Goal: Task Accomplishment & Management: Manage account settings

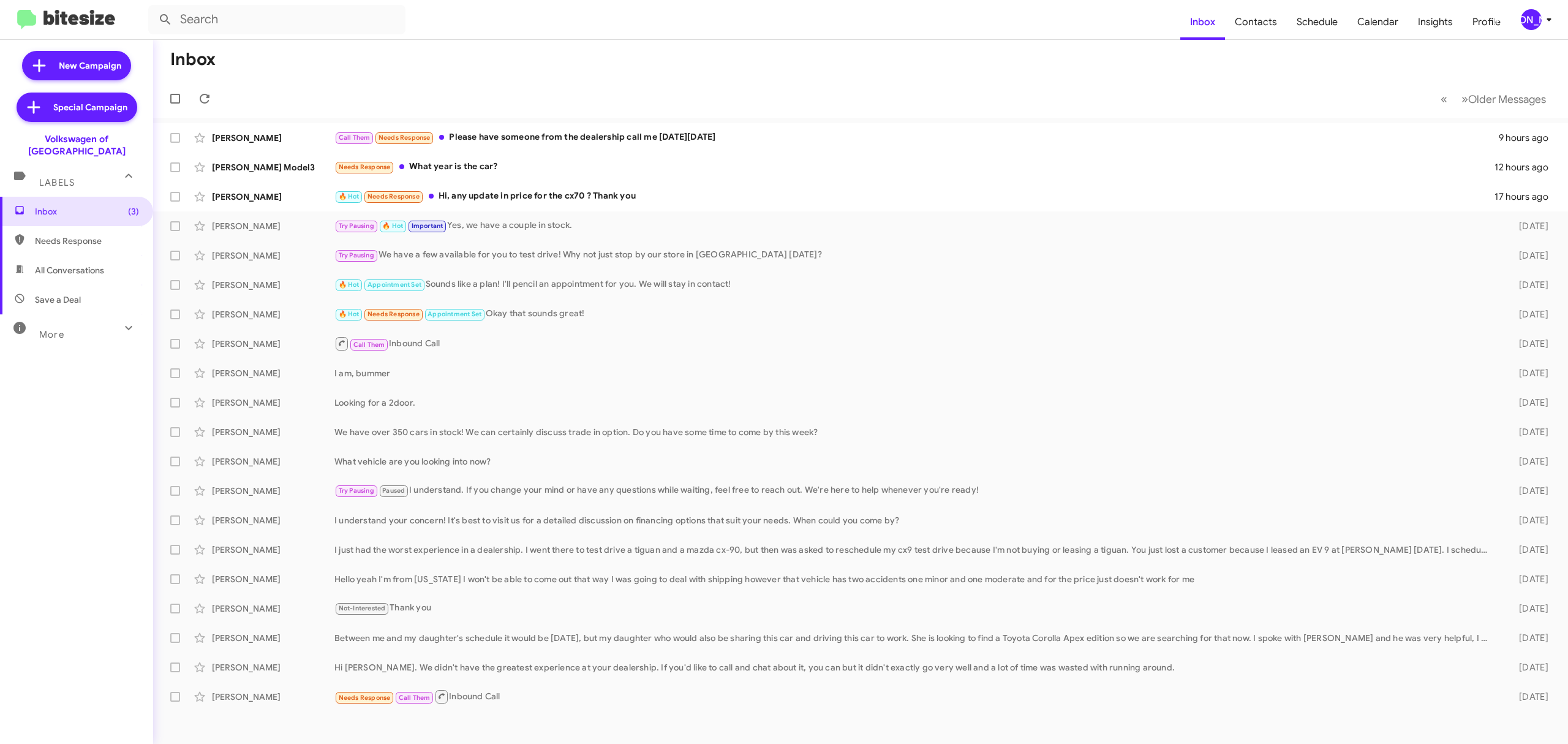
click at [1541, 20] on icon at bounding box center [1548, 20] width 15 height 15
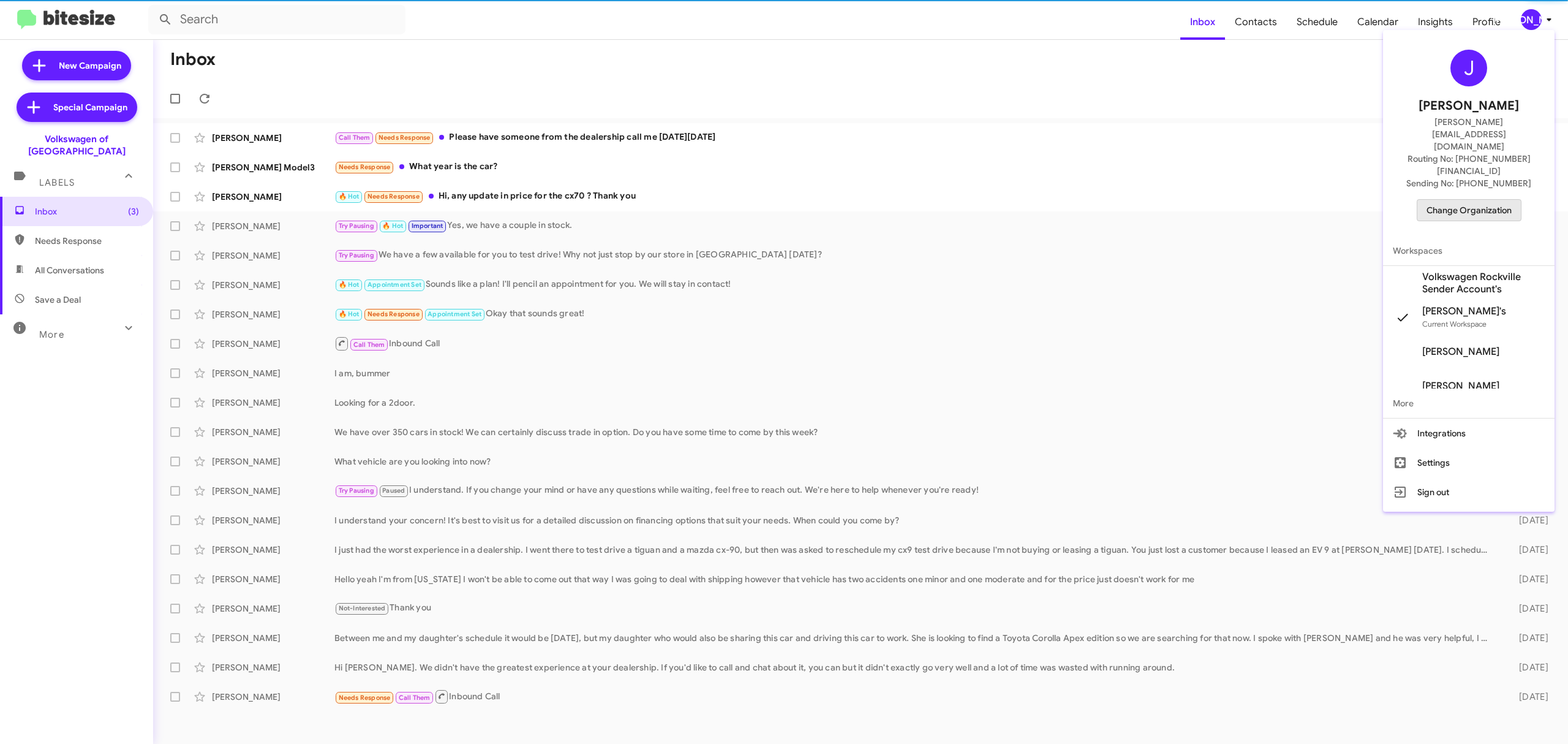
click at [1480, 200] on span "Change Organization" at bounding box center [1469, 210] width 85 height 21
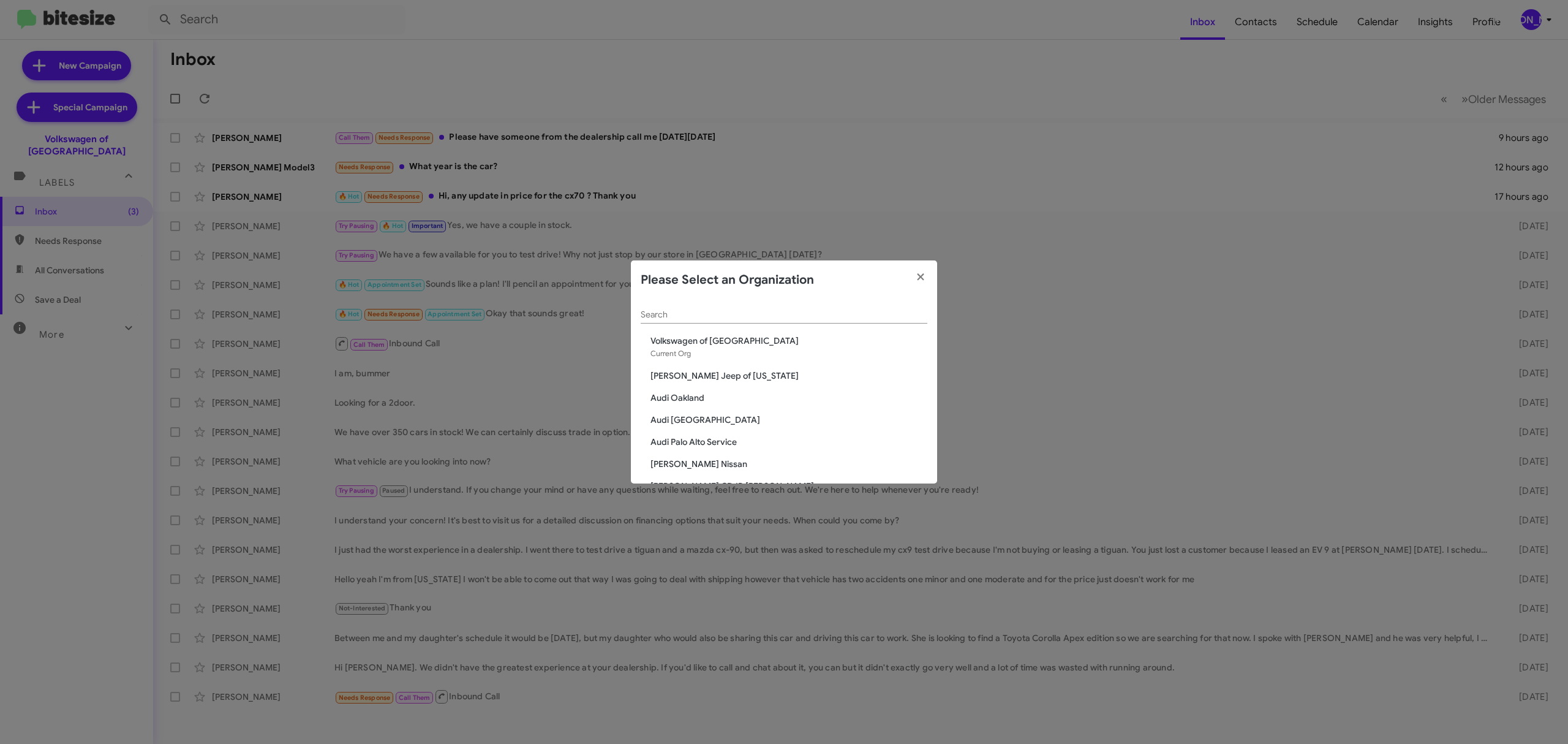
click at [686, 398] on span "Audi Oakland" at bounding box center [788, 398] width 277 height 13
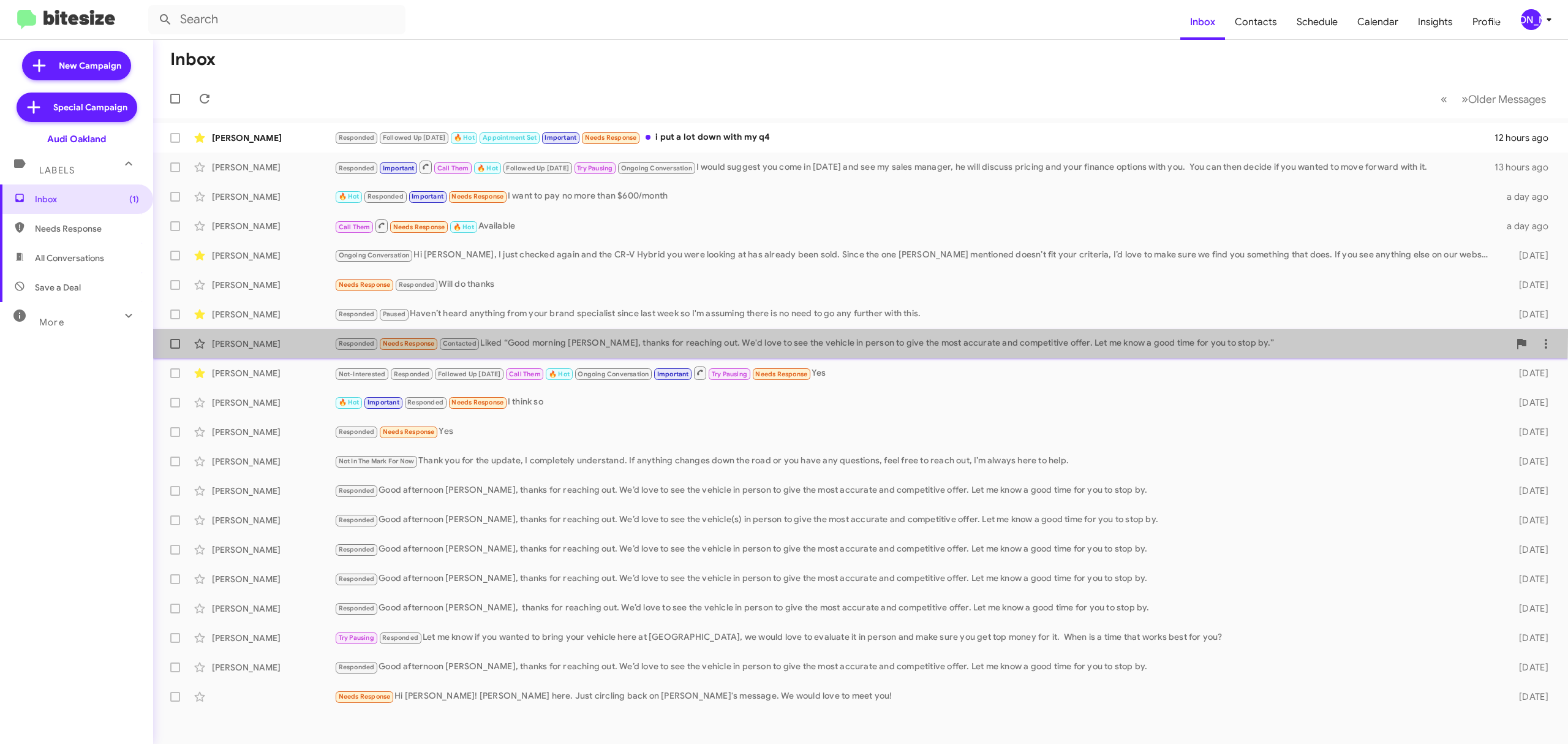
click at [450, 333] on div "Sai Ilapakurthi Responded Needs Response Contacted Liked “Good morning Sai, tha…" at bounding box center [860, 343] width 1395 height 24
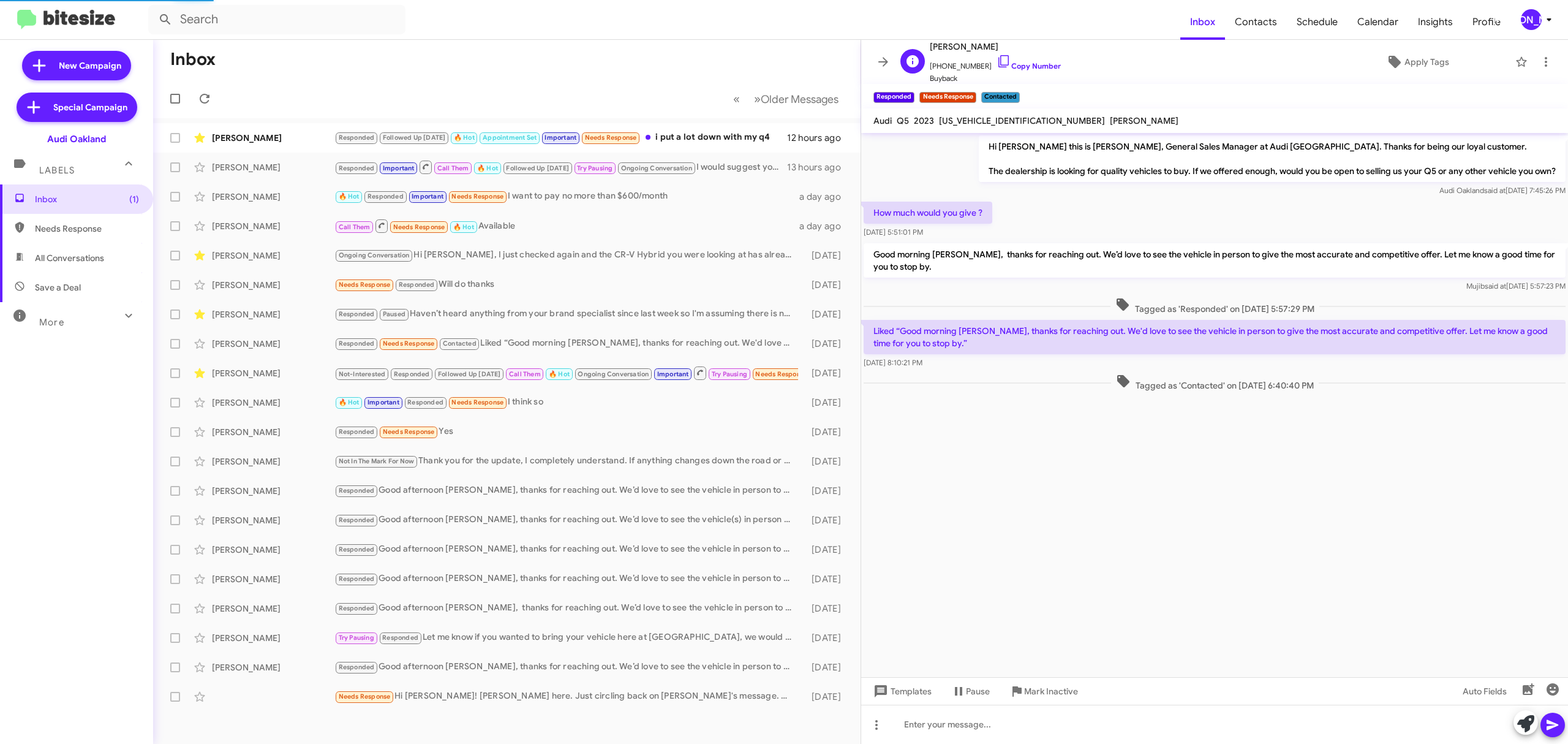
click at [1039, 76] on span "Buyback" at bounding box center [995, 79] width 131 height 13
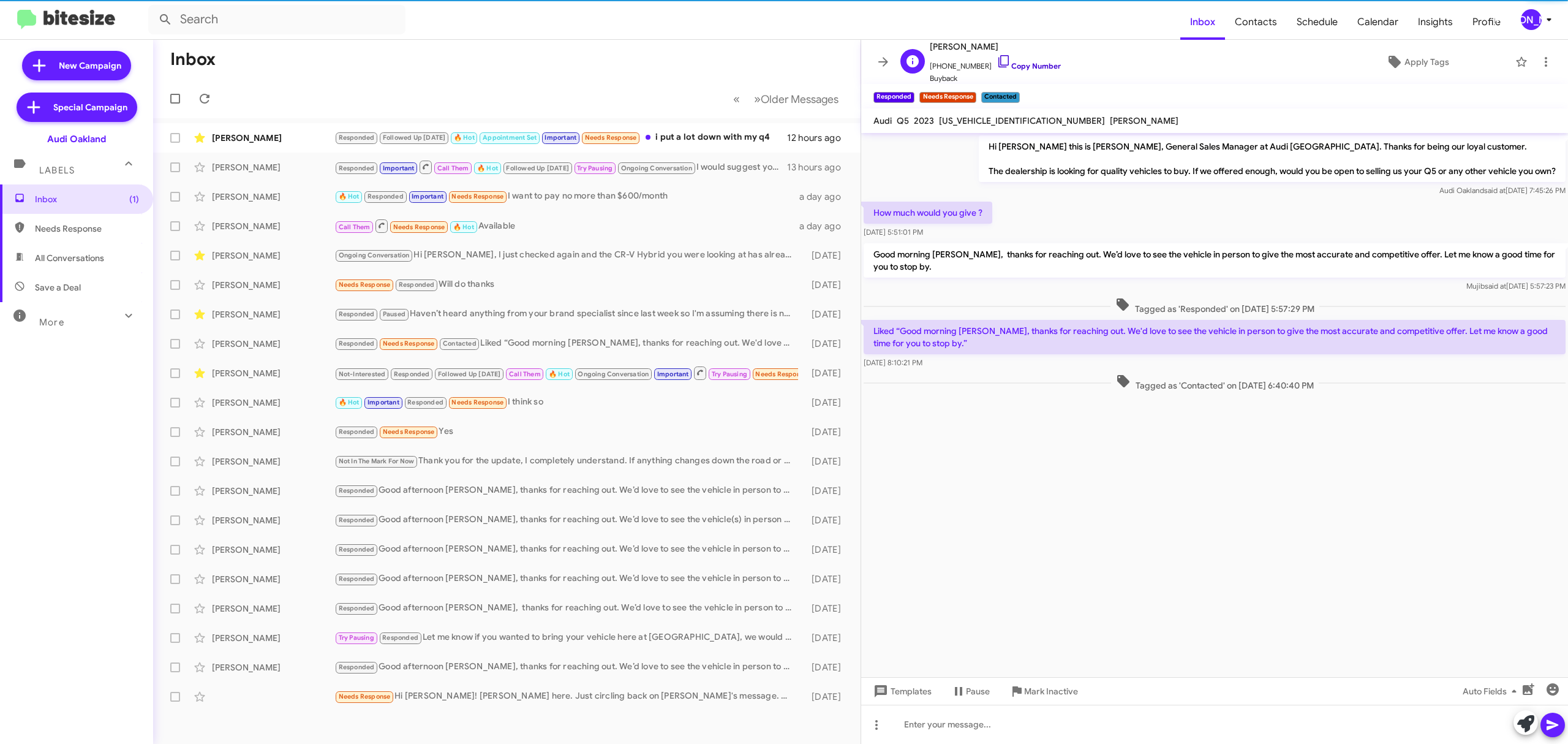
click at [1033, 68] on link "Copy Number" at bounding box center [1029, 66] width 64 height 9
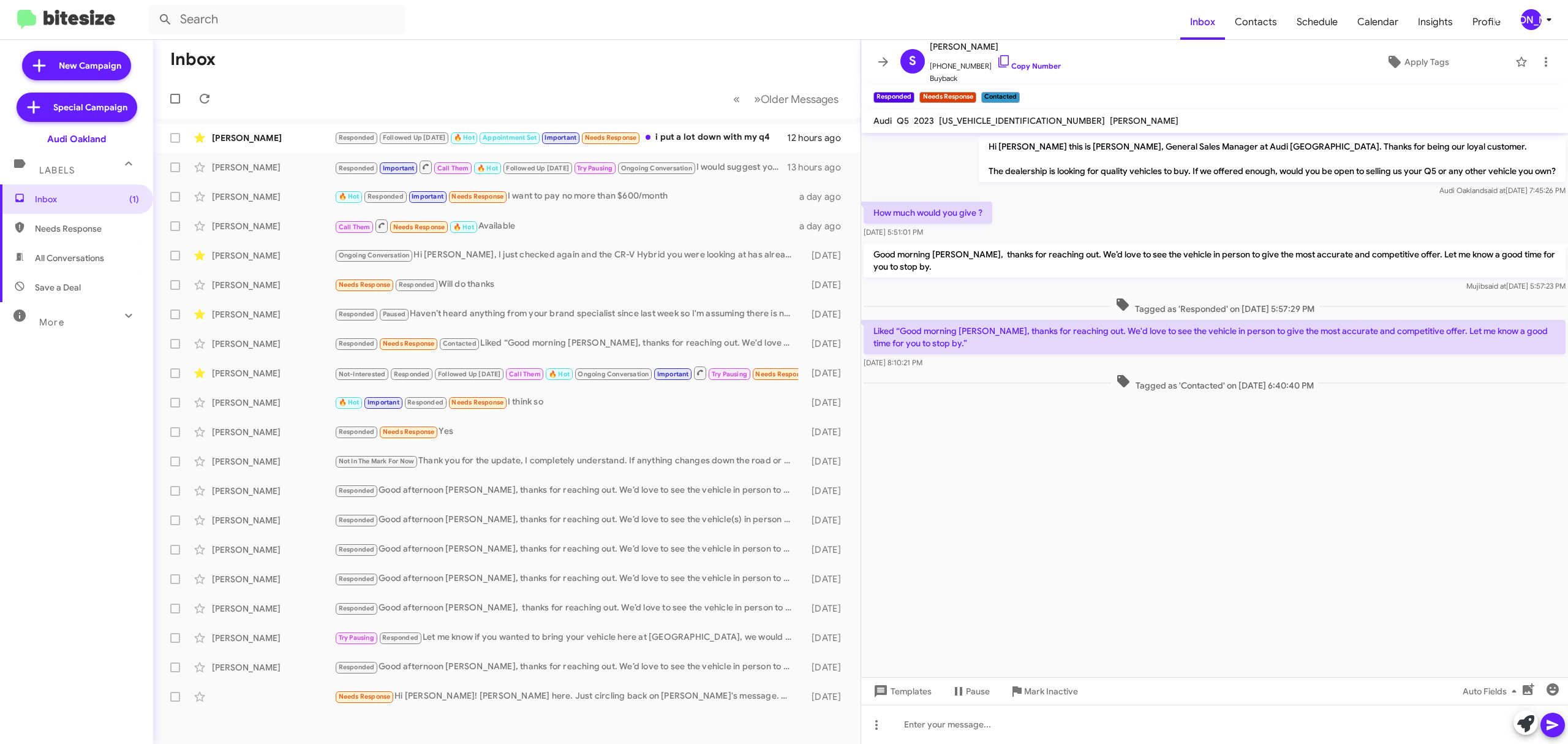
click at [1049, 22] on form at bounding box center [664, 19] width 1032 height 29
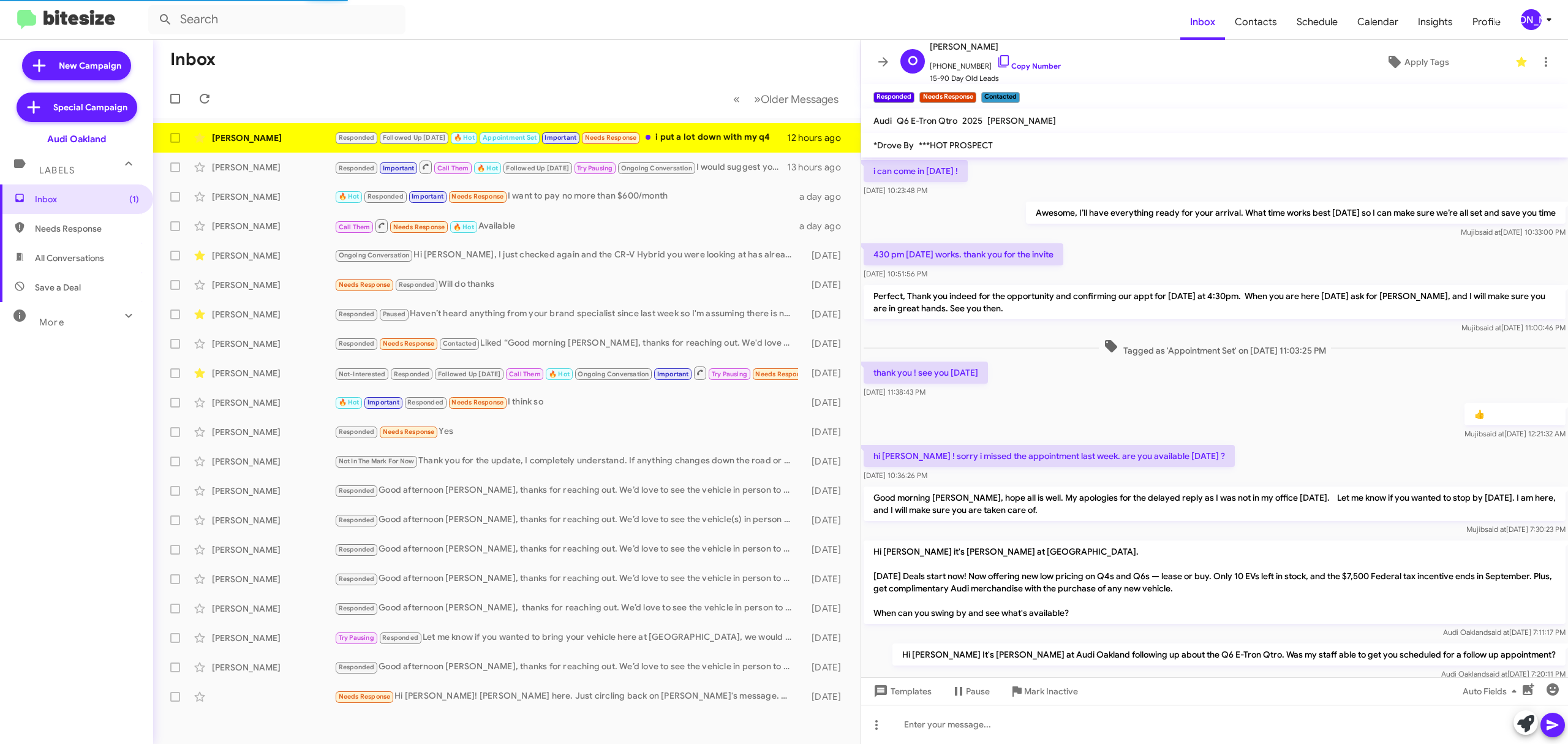
scroll to position [442, 0]
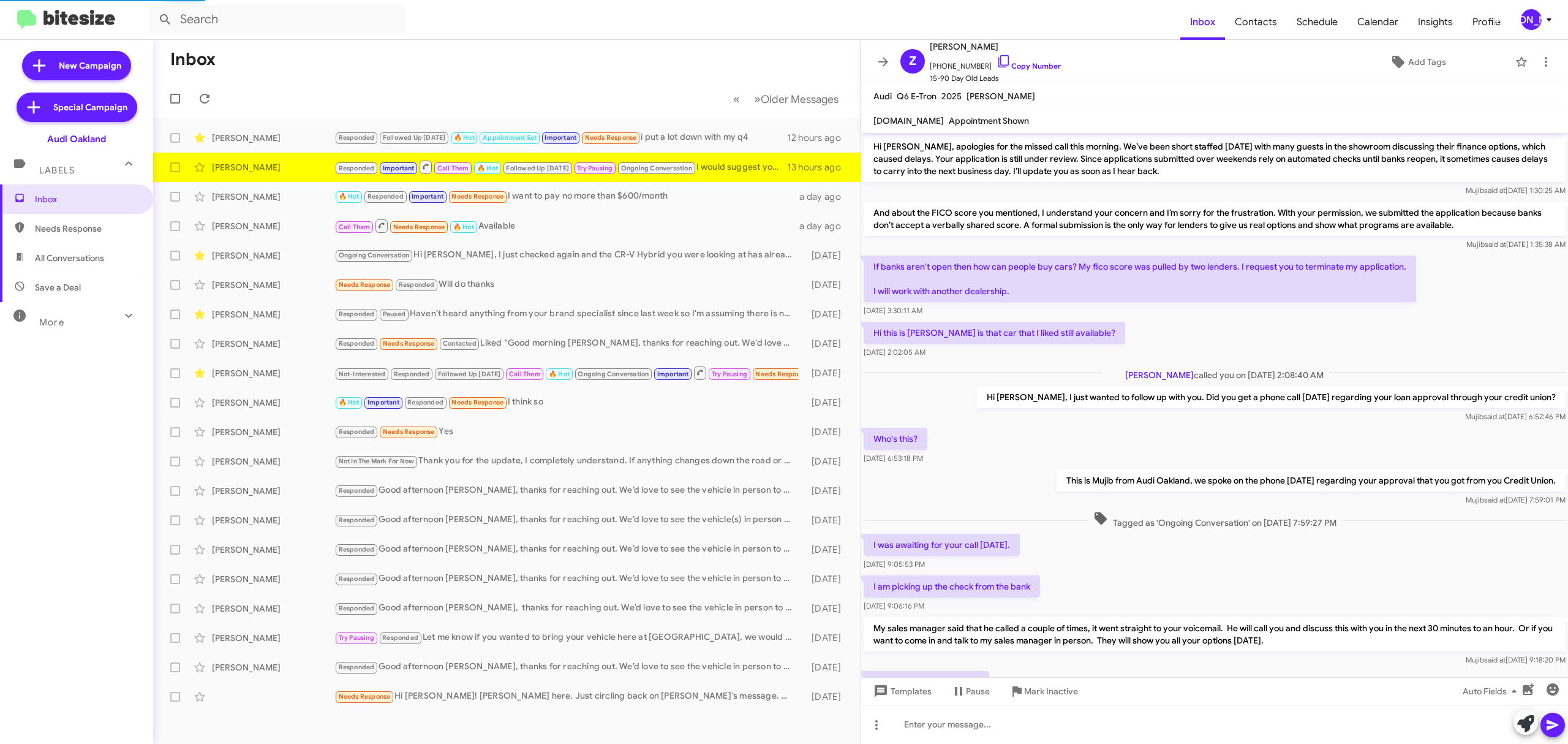
scroll to position [398, 0]
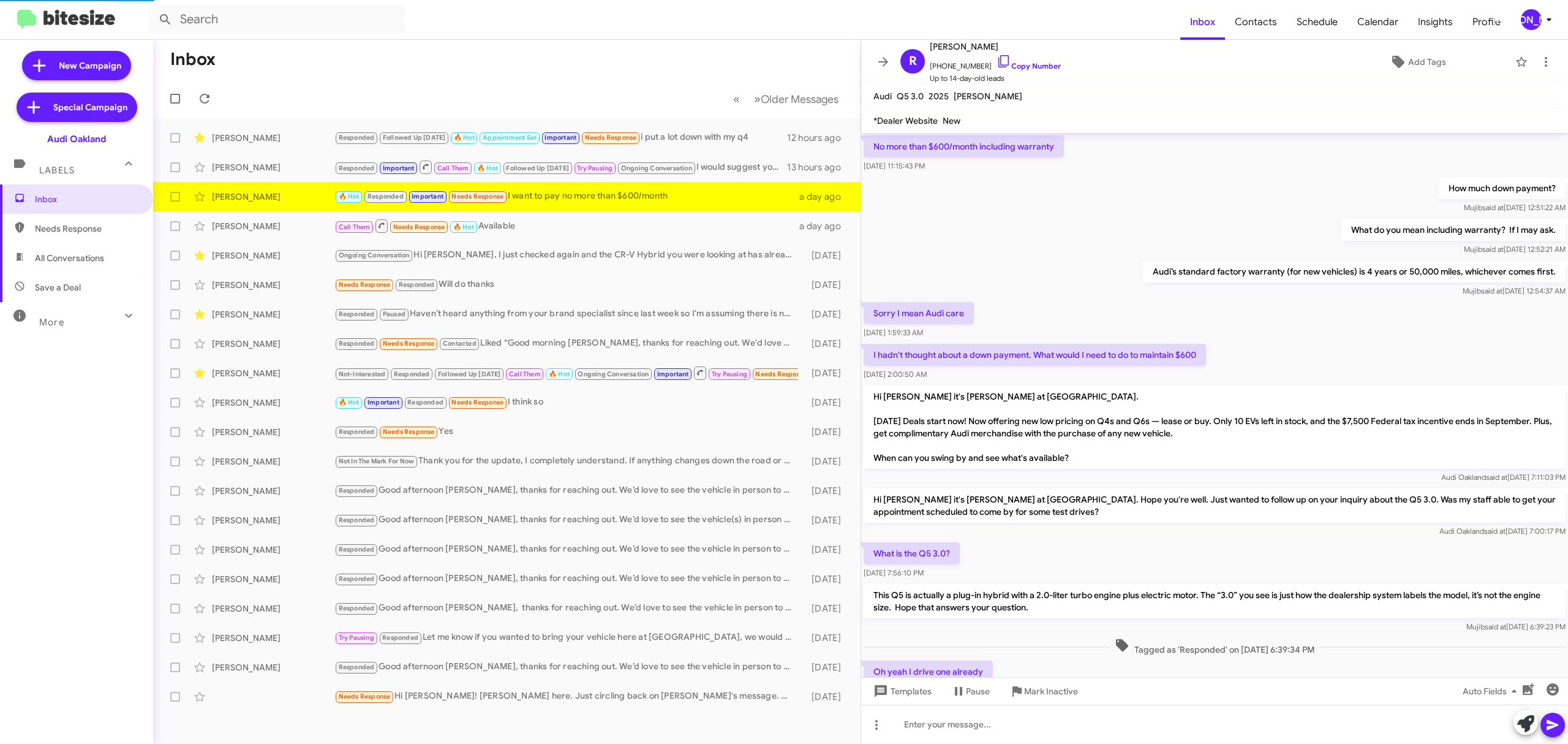
scroll to position [417, 0]
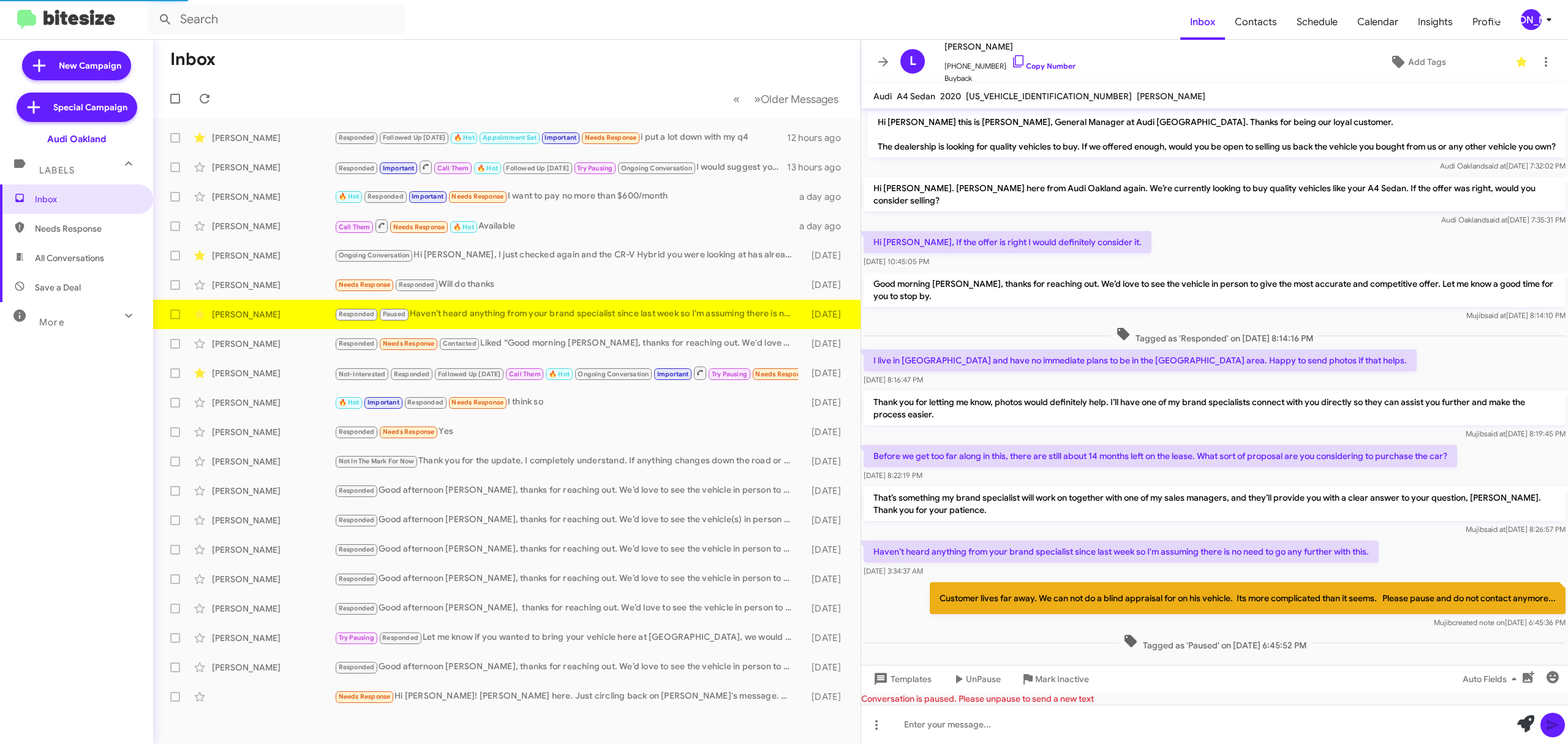
scroll to position [26, 0]
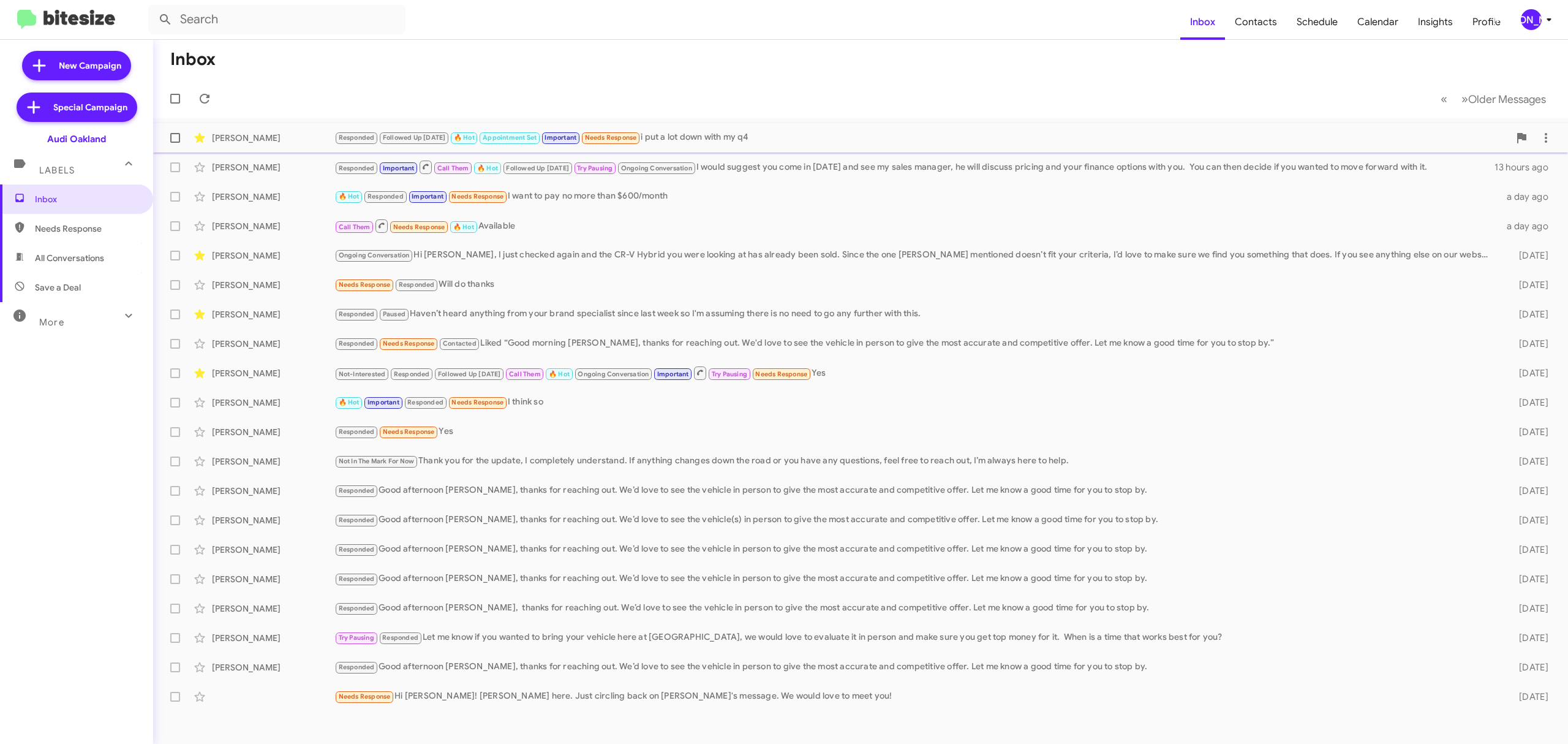
drag, startPoint x: 174, startPoint y: 140, endPoint x: 175, endPoint y: 131, distance: 9.1
click at [174, 140] on span at bounding box center [175, 137] width 9 height 9
click at [174, 143] on input "checkbox" at bounding box center [174, 143] width 1 height 1
checkbox input "true"
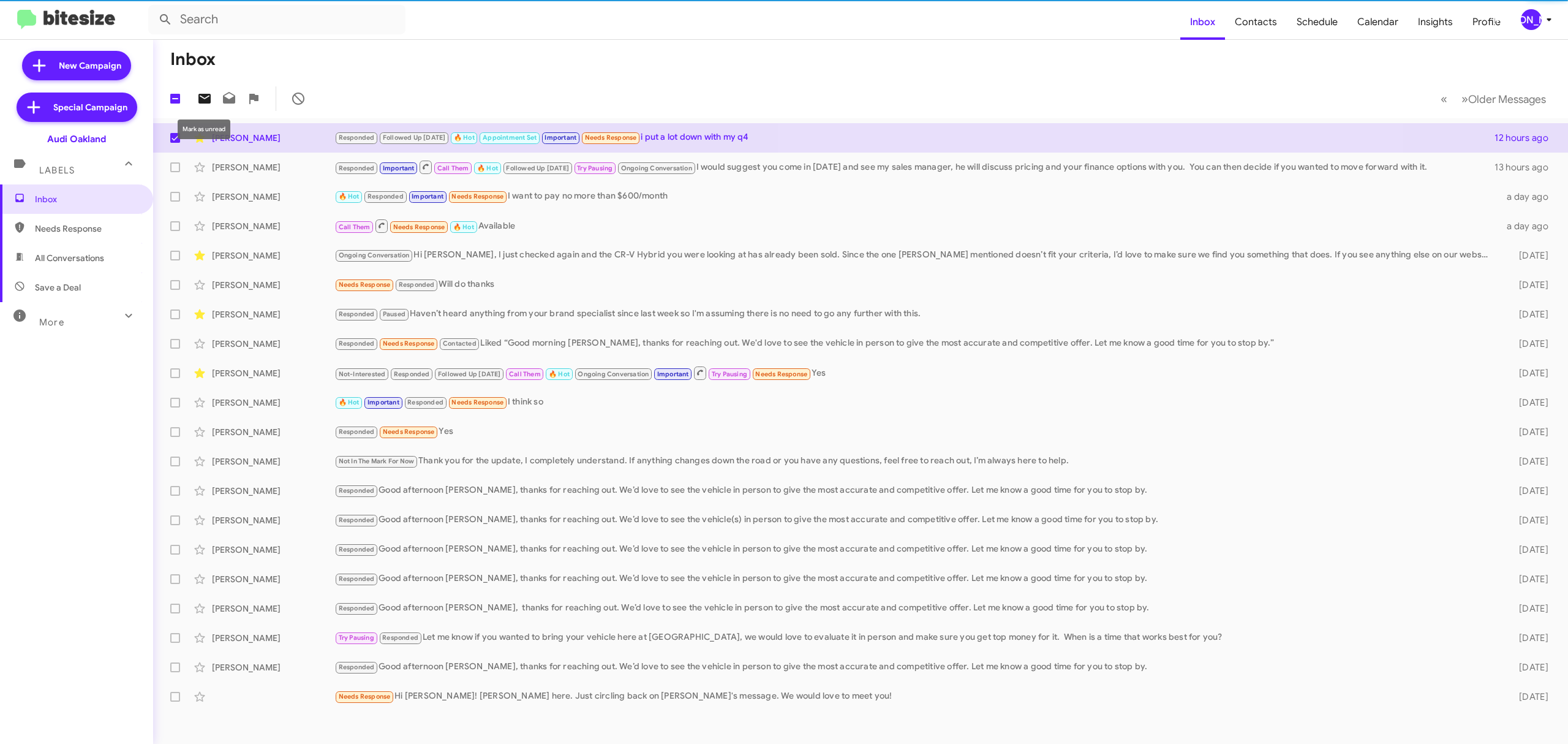
click at [209, 99] on icon at bounding box center [205, 98] width 13 height 9
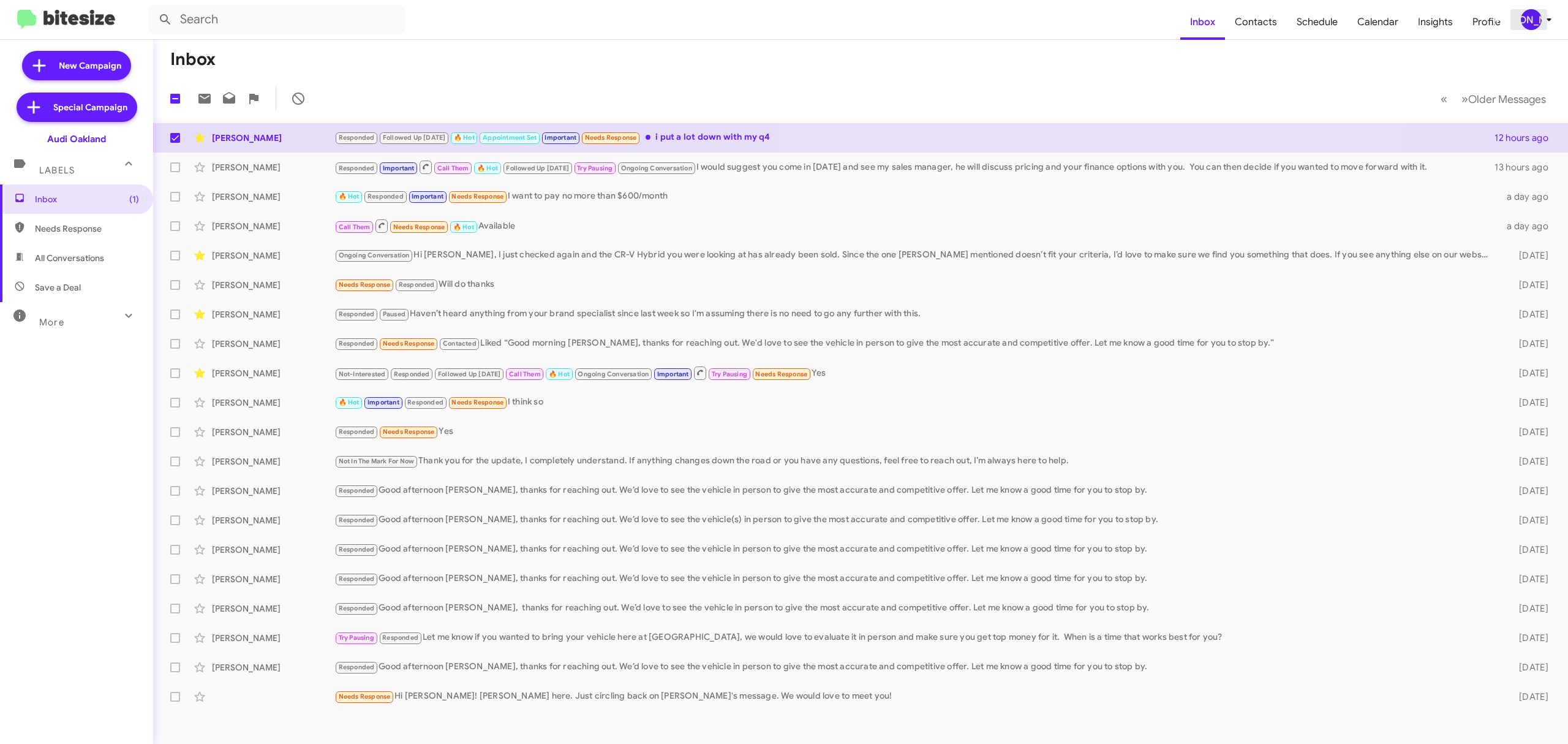
click at [1515, 16] on button "[PERSON_NAME]" at bounding box center [1533, 20] width 44 height 21
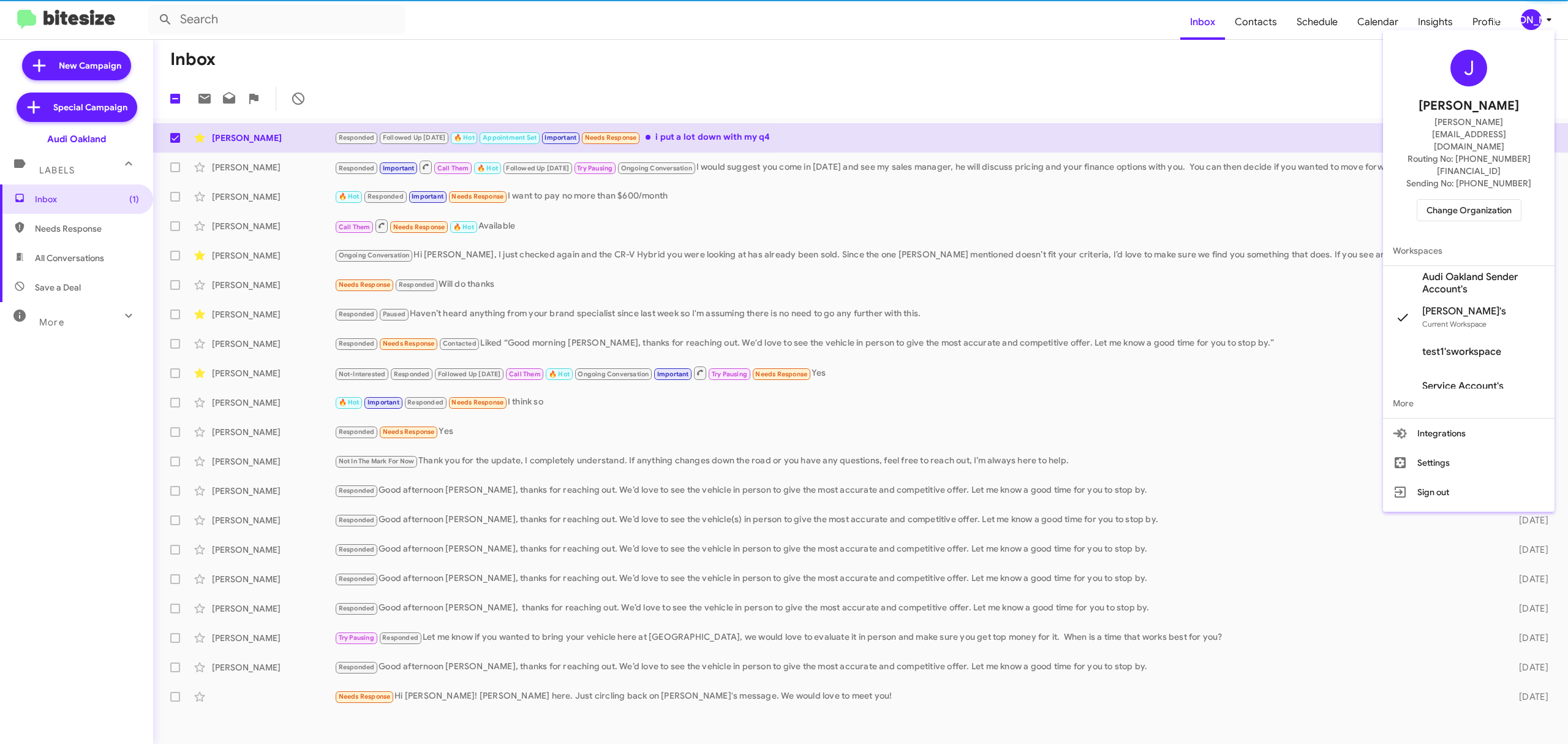
click at [1480, 200] on span "Change Organization" at bounding box center [1469, 210] width 85 height 21
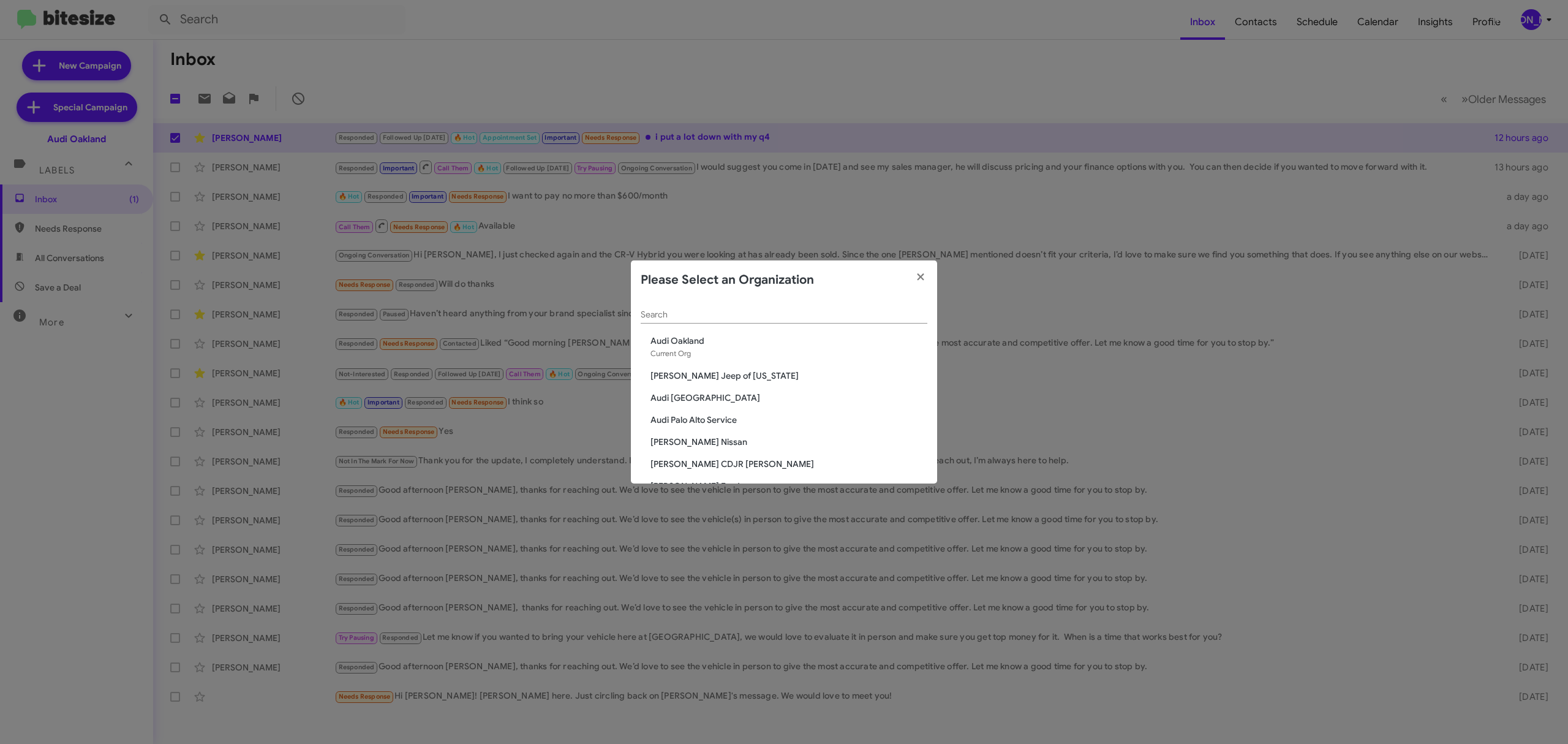
click at [791, 320] on div "Search" at bounding box center [784, 311] width 287 height 24
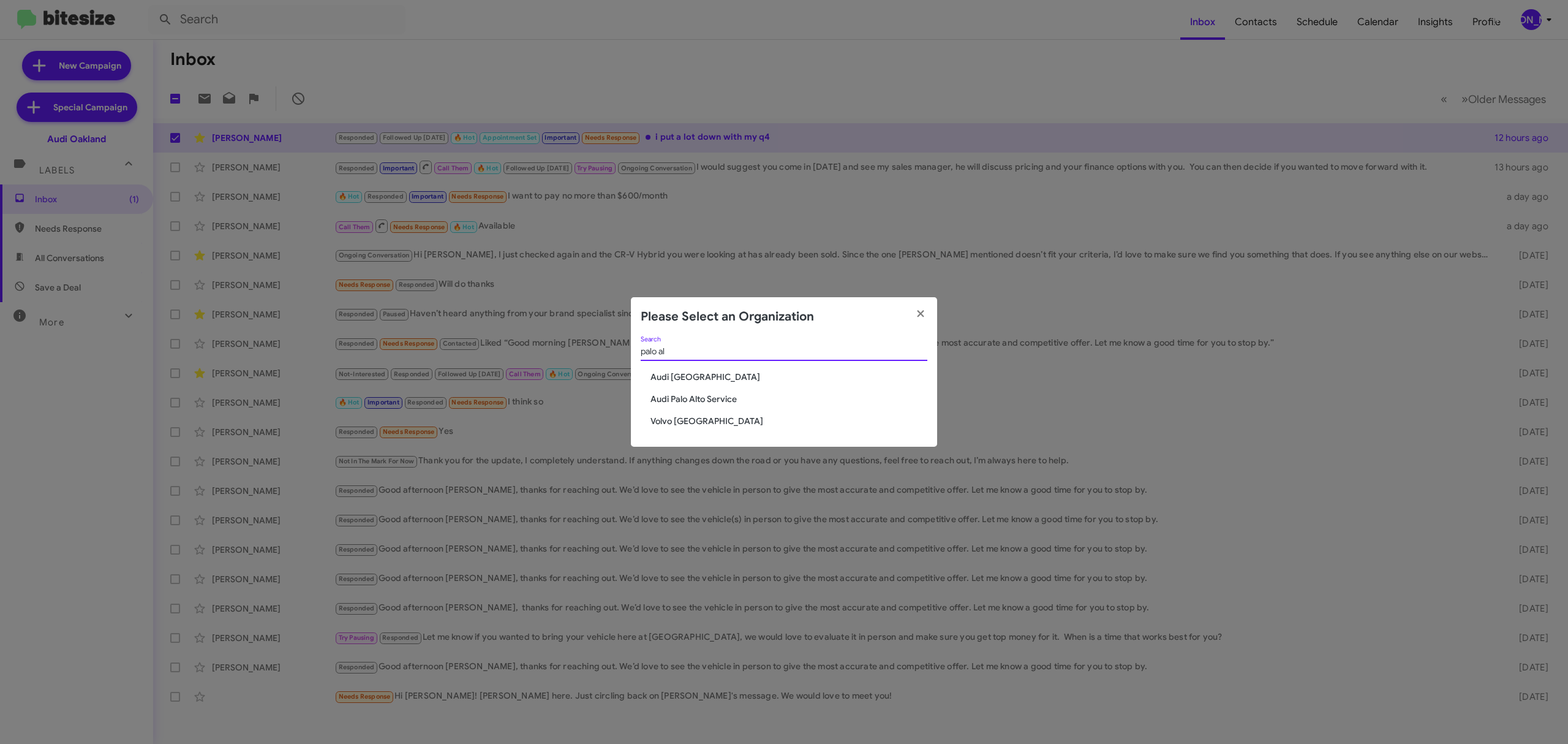
type input "palo al"
click at [664, 376] on span "Audi Palo Alto" at bounding box center [788, 377] width 277 height 13
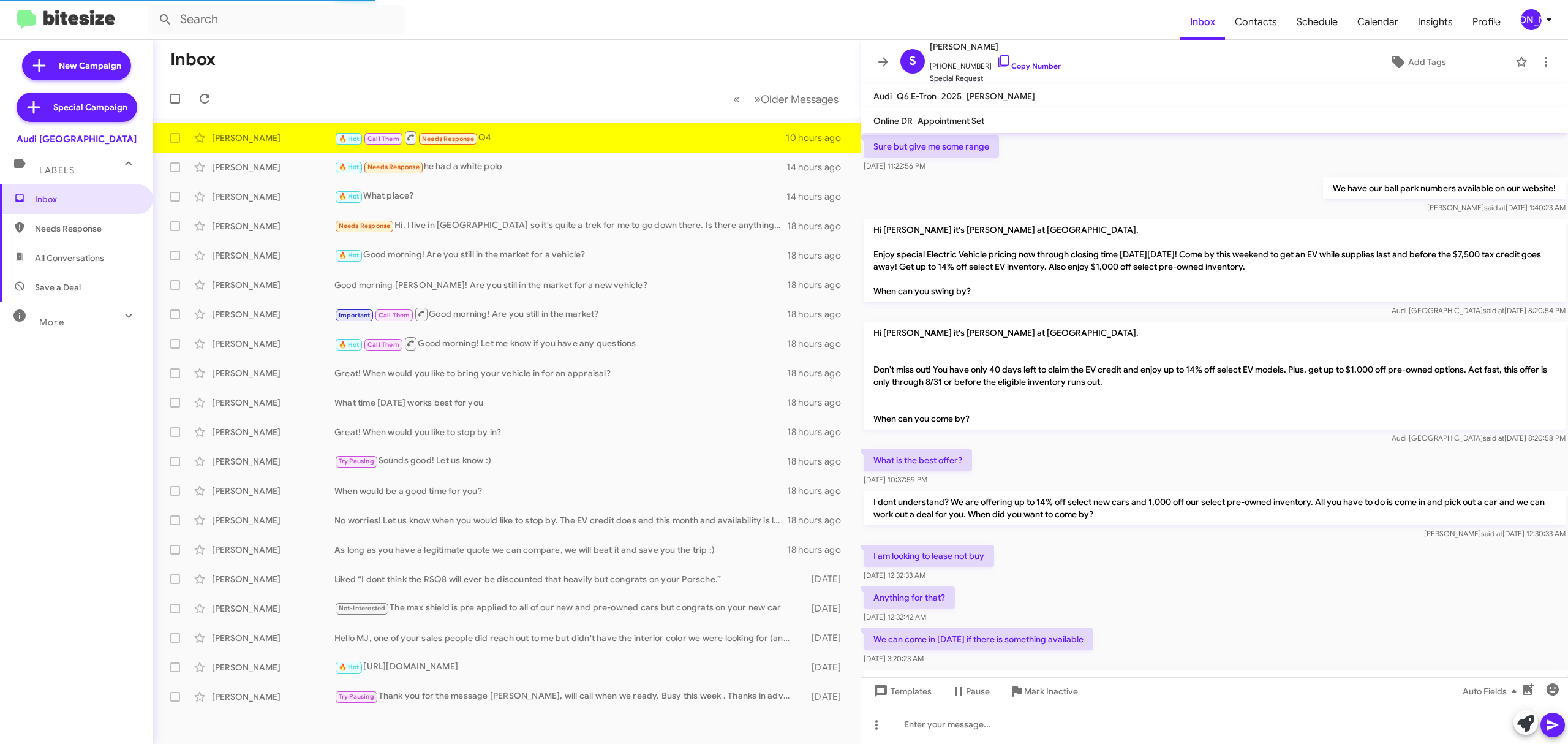
scroll to position [564, 0]
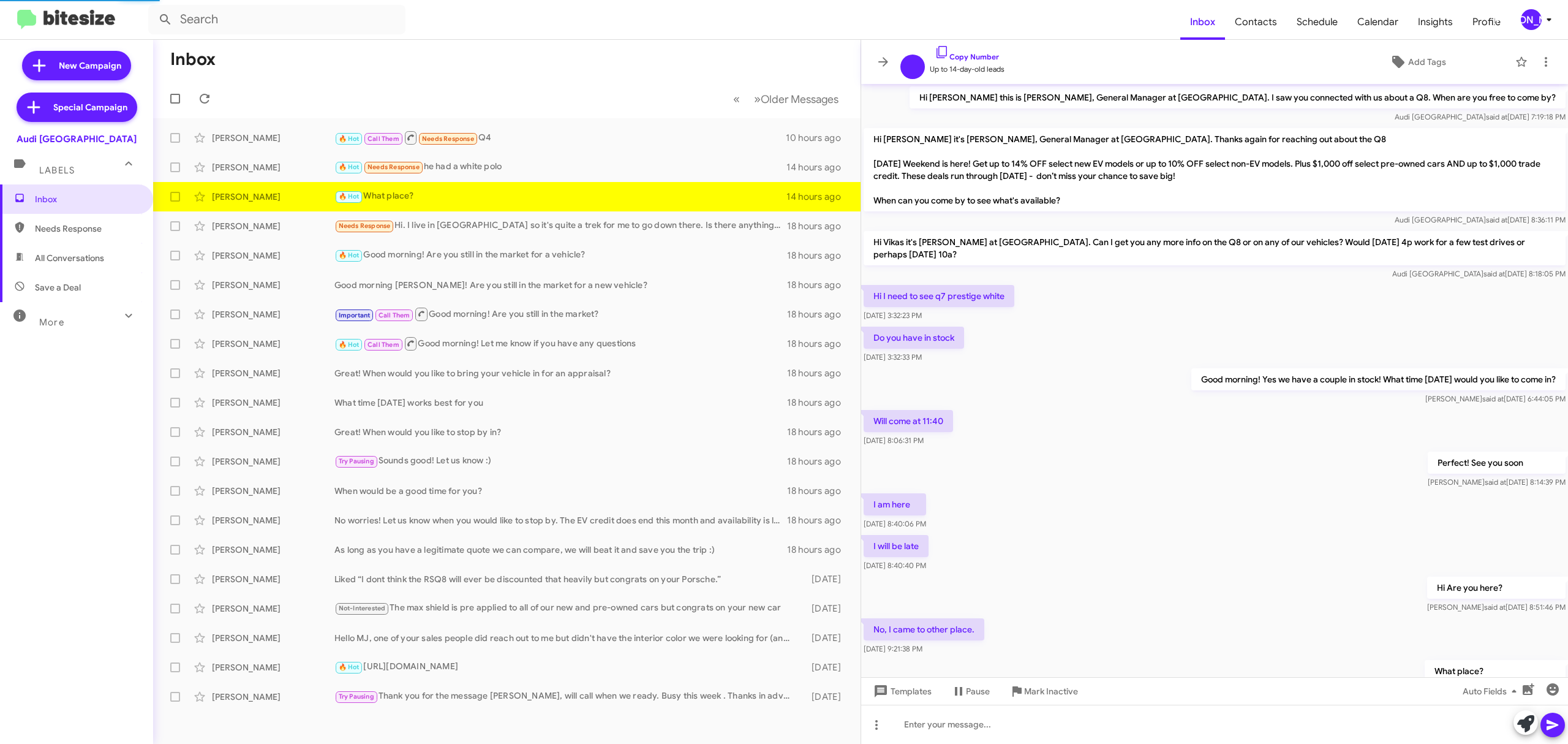
scroll to position [62, 0]
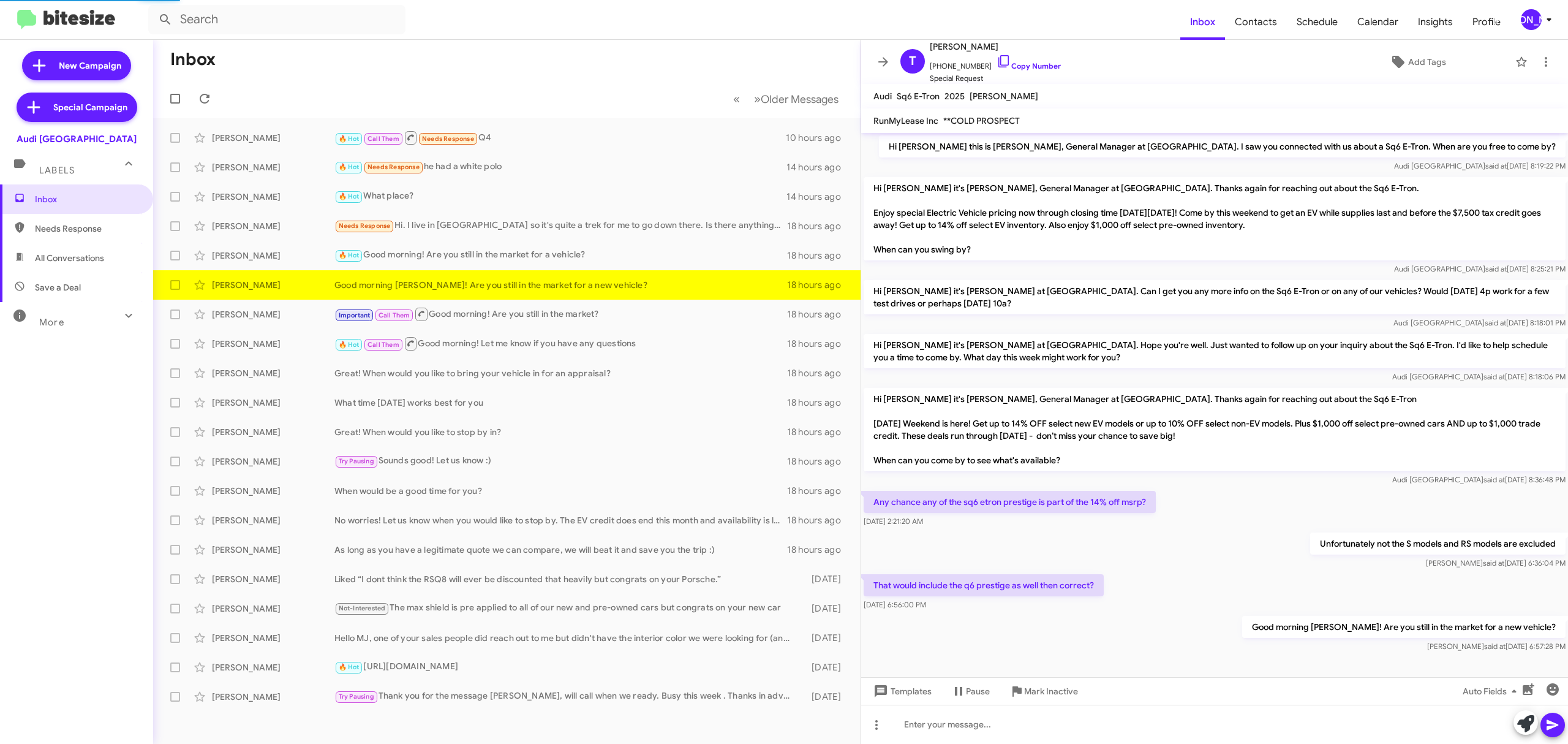
scroll to position [5, 0]
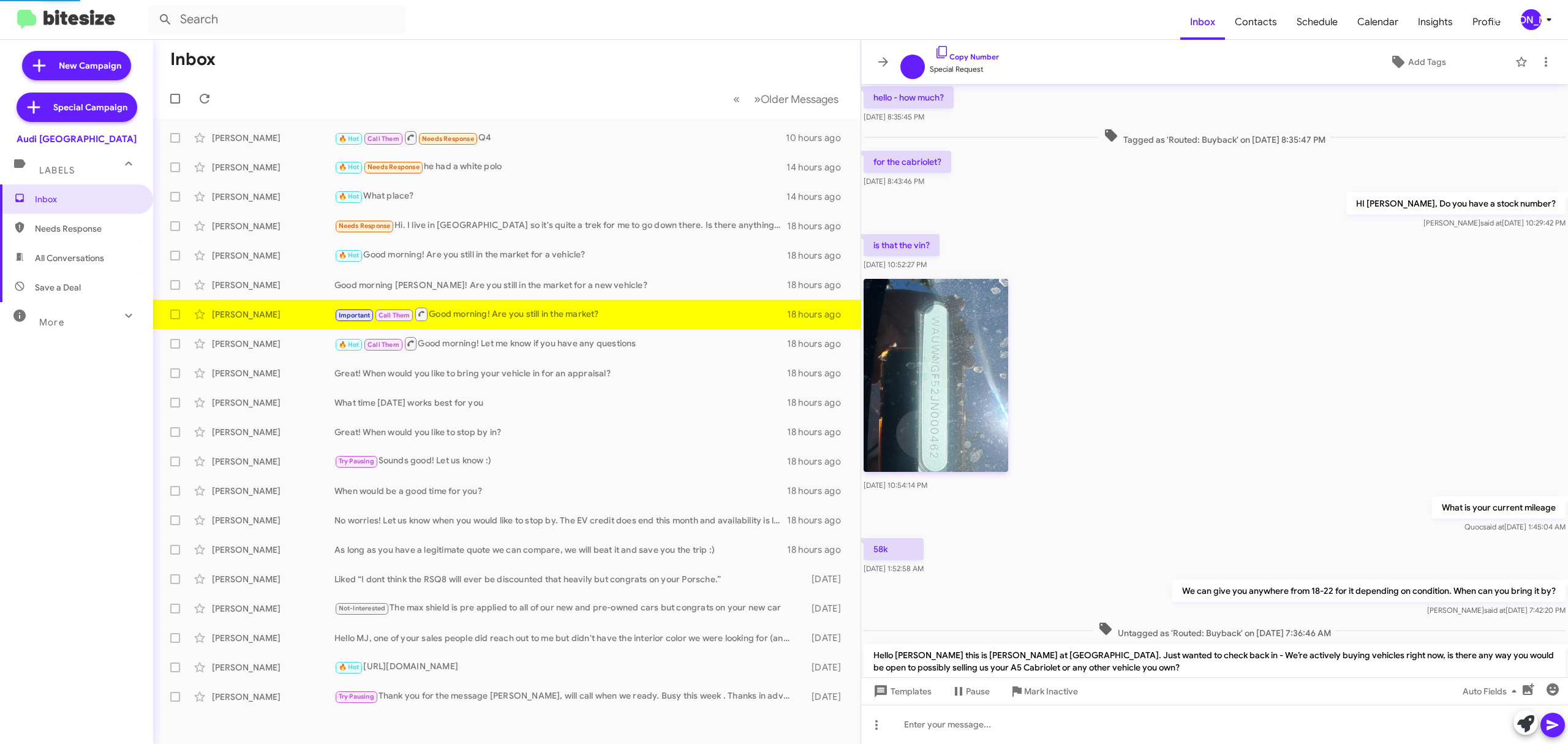
scroll to position [545, 0]
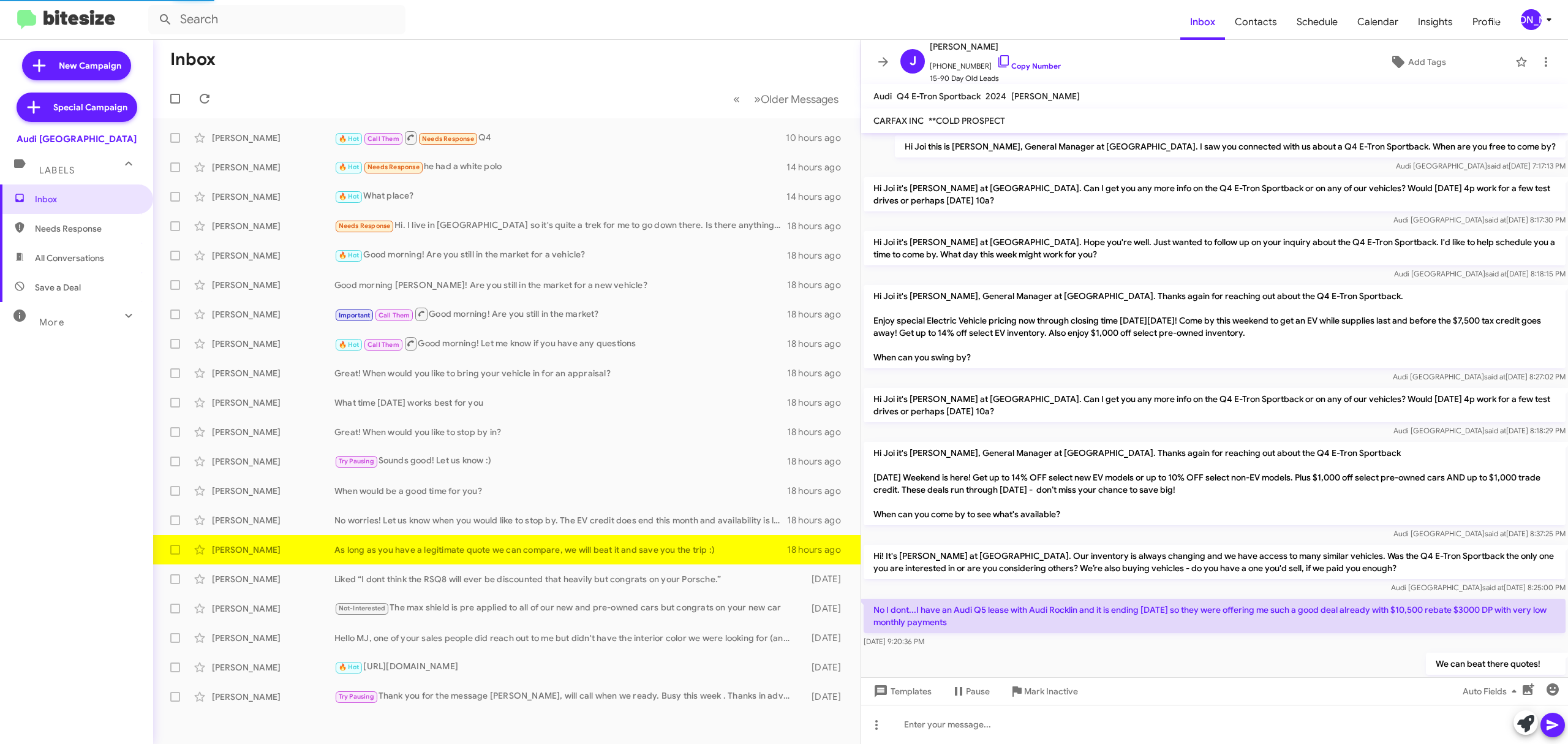
scroll to position [87, 0]
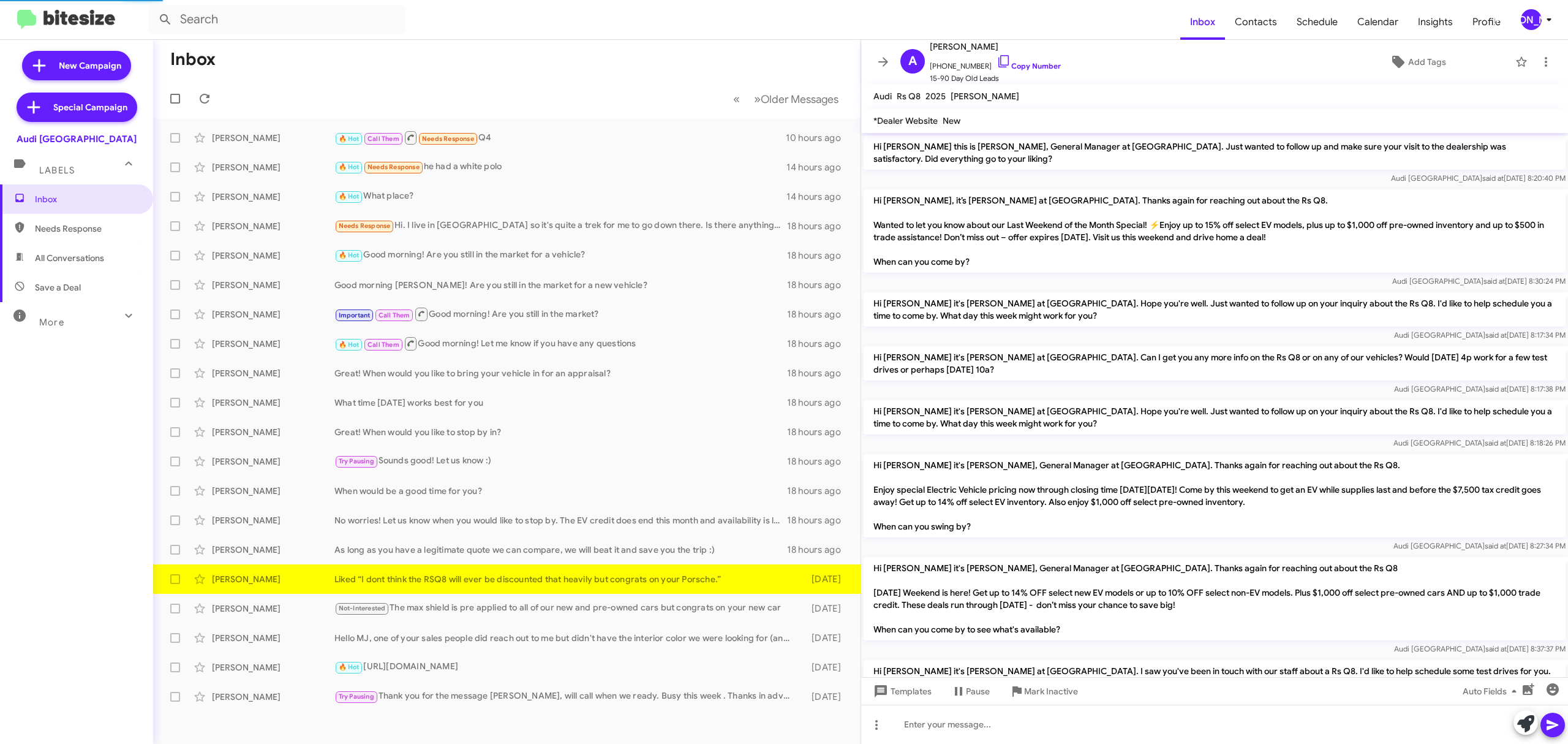
scroll to position [168, 0]
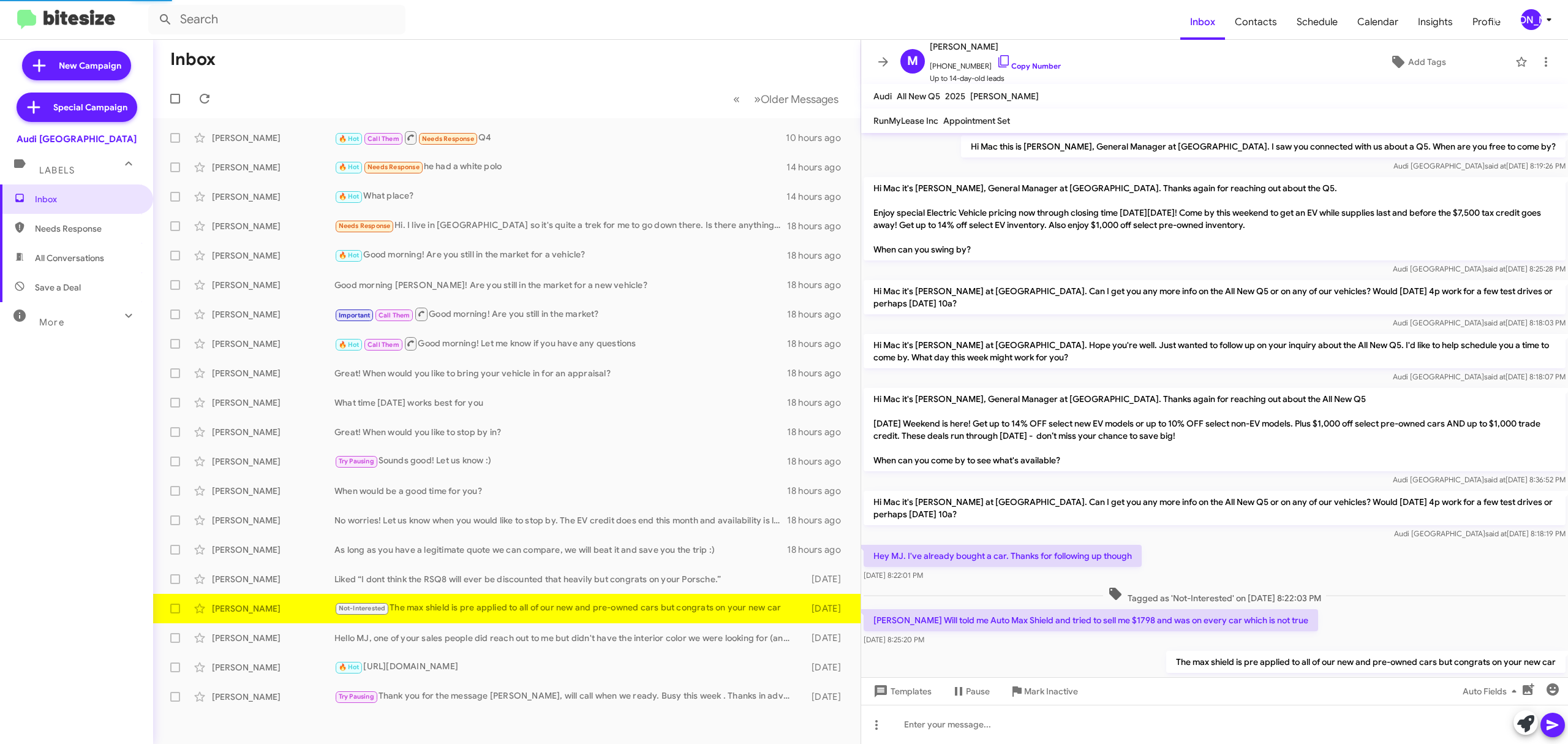
scroll to position [43, 0]
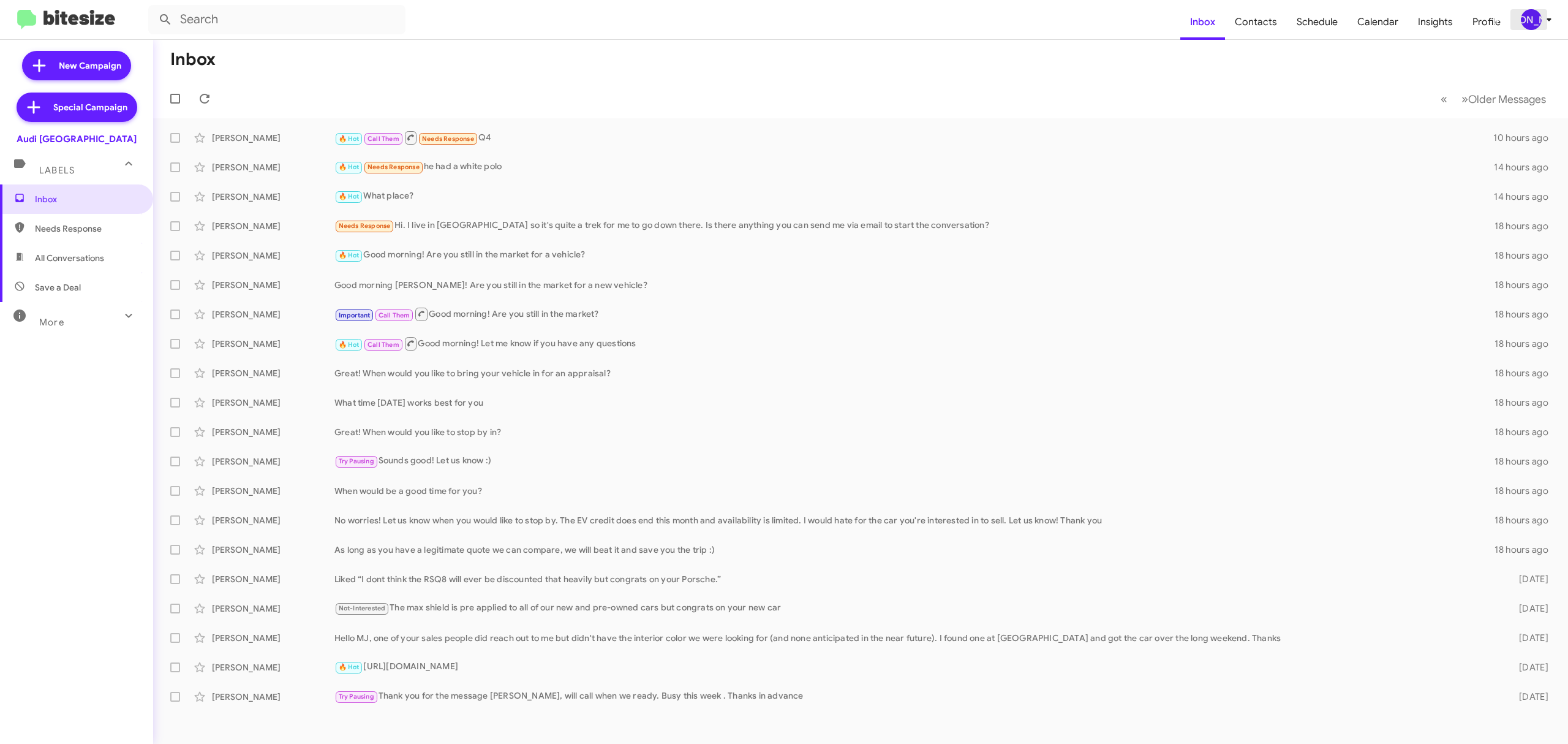
click at [1521, 16] on div "[PERSON_NAME]" at bounding box center [1531, 20] width 21 height 21
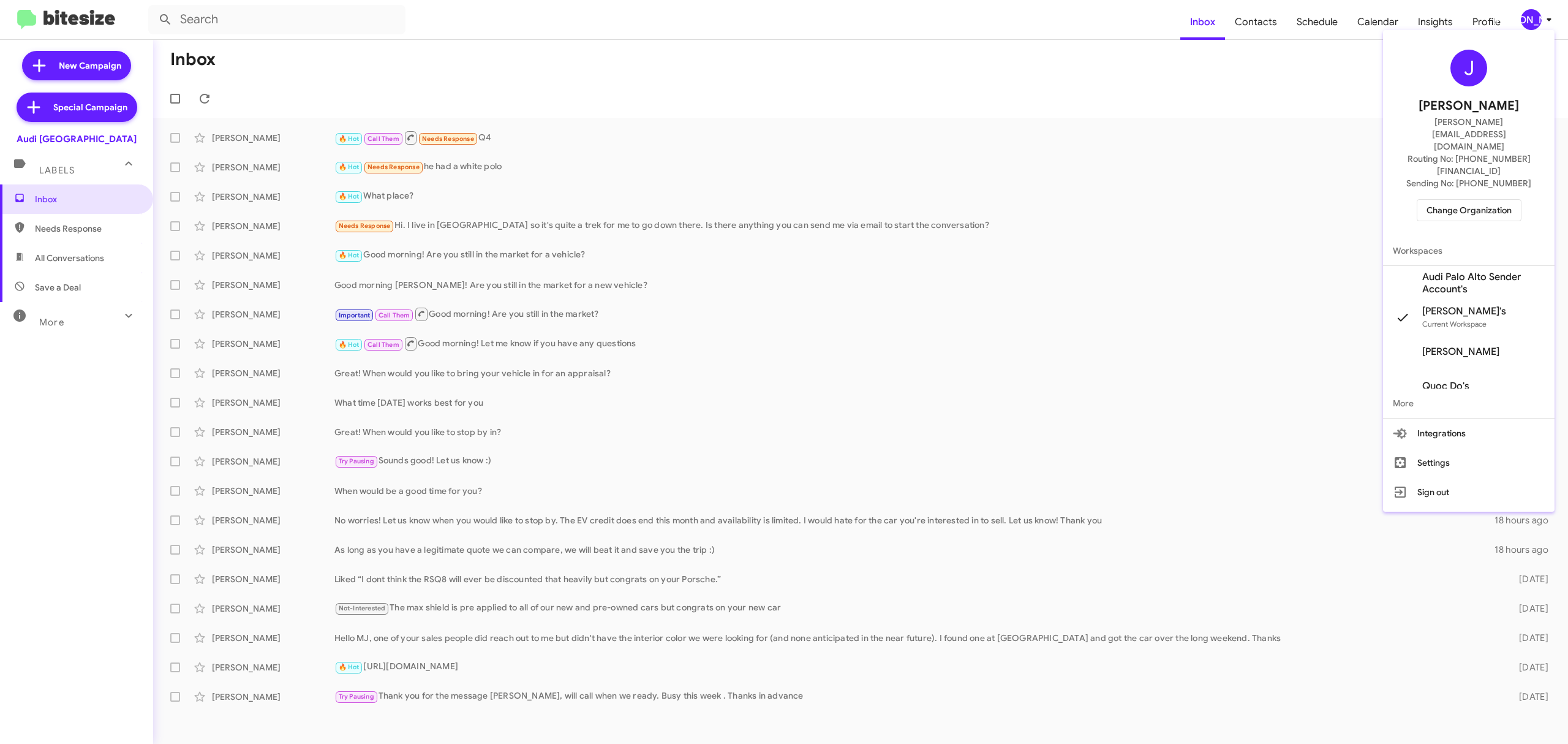
click at [1444, 200] on span "Change Organization" at bounding box center [1469, 210] width 85 height 21
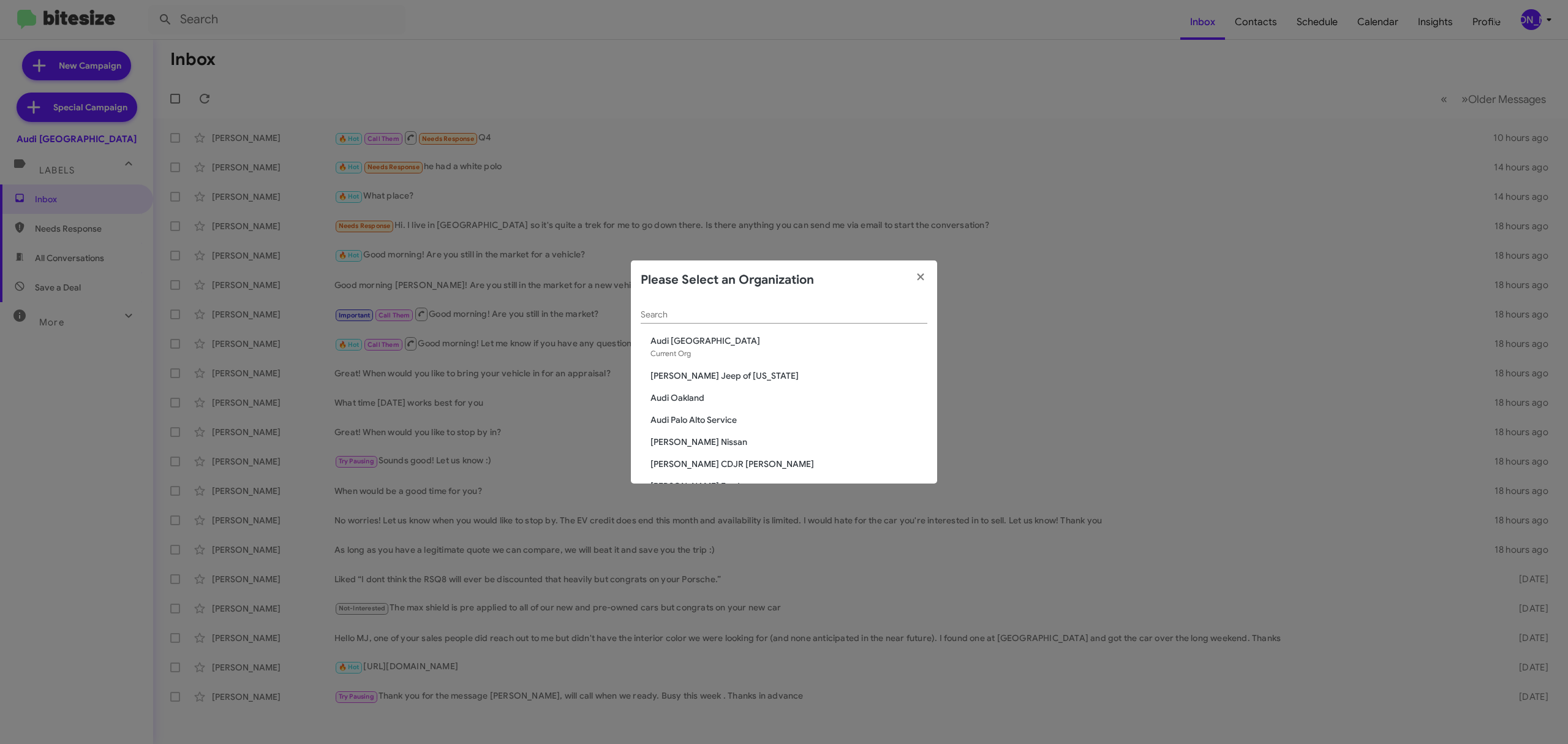
click at [760, 305] on div "Search" at bounding box center [784, 311] width 287 height 24
click at [766, 310] on input "Search" at bounding box center [784, 315] width 287 height 9
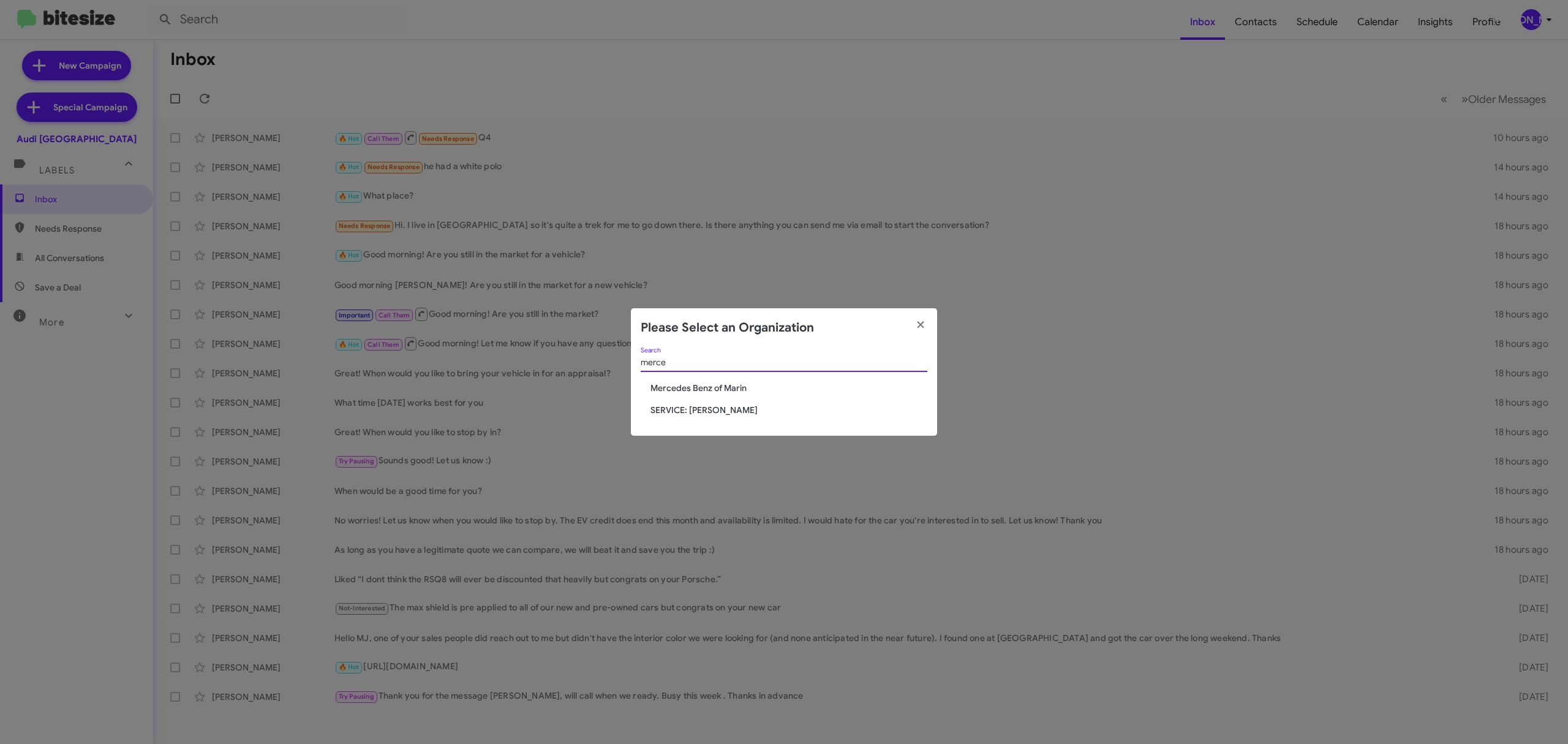
type input "merce"
click at [740, 389] on span "Mercedes Benz of Marin" at bounding box center [788, 388] width 277 height 13
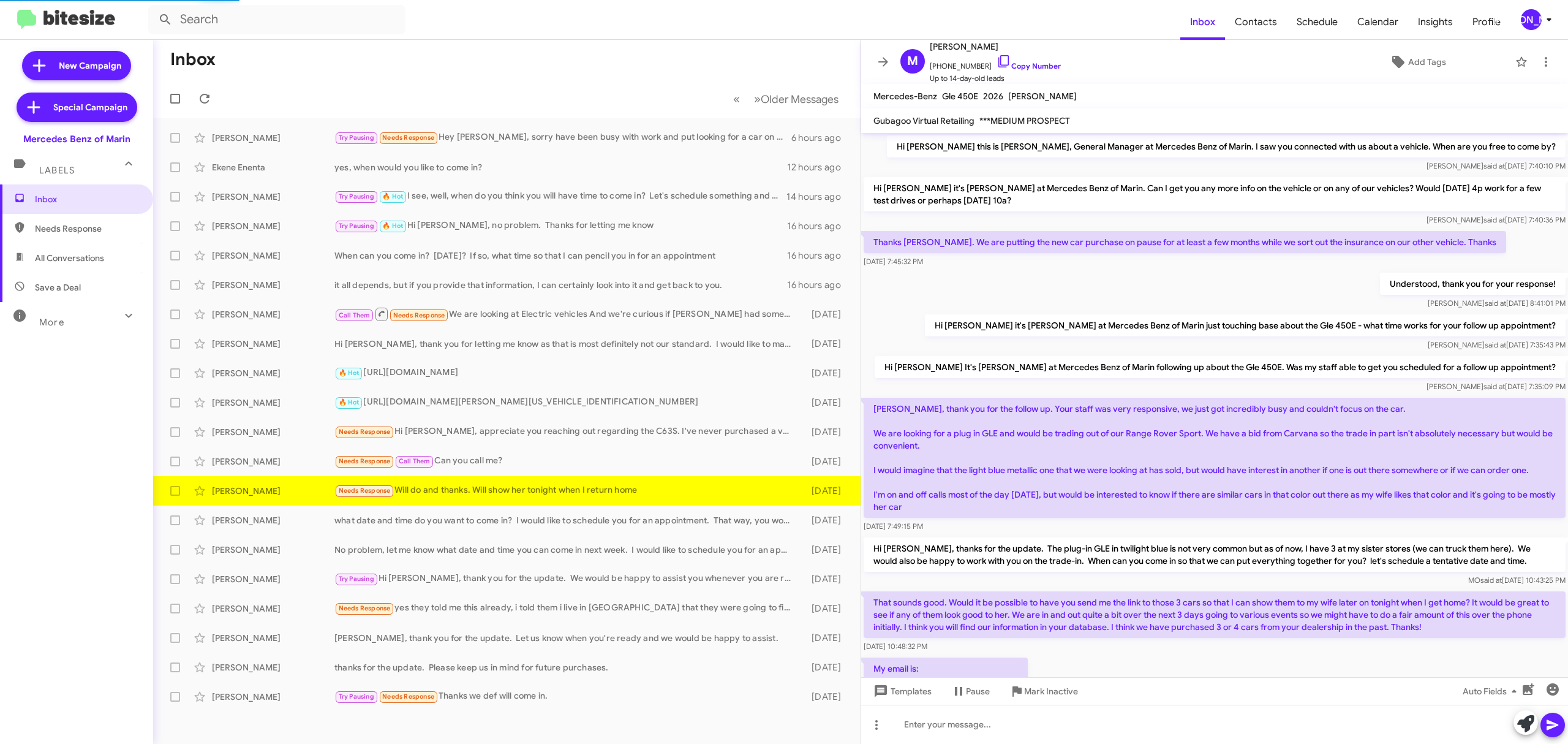
scroll to position [152, 0]
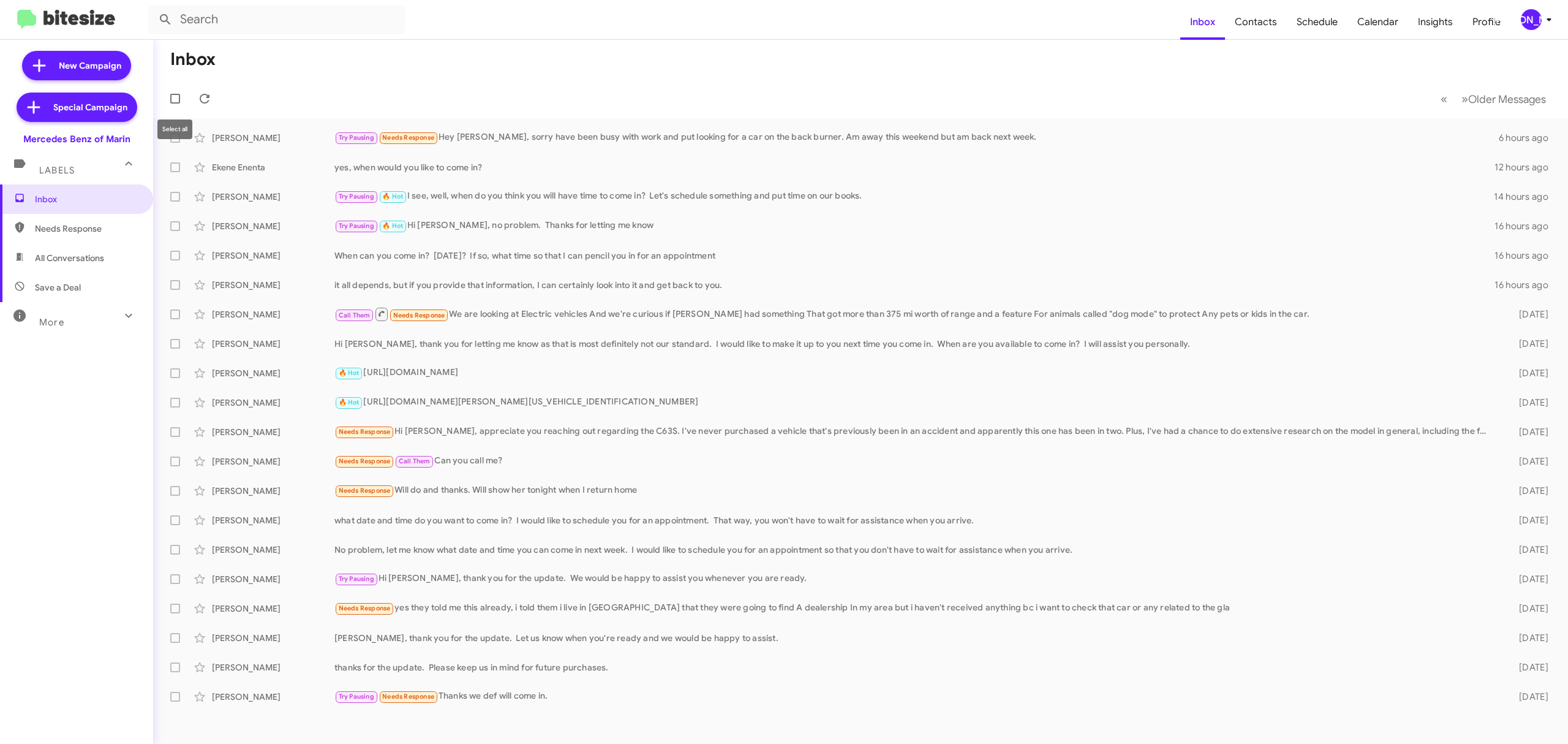
click at [174, 133] on div "Select all" at bounding box center [174, 129] width 35 height 20
click at [177, 138] on span at bounding box center [175, 137] width 9 height 9
click at [175, 143] on input "checkbox" at bounding box center [174, 143] width 1 height 1
checkbox input "true"
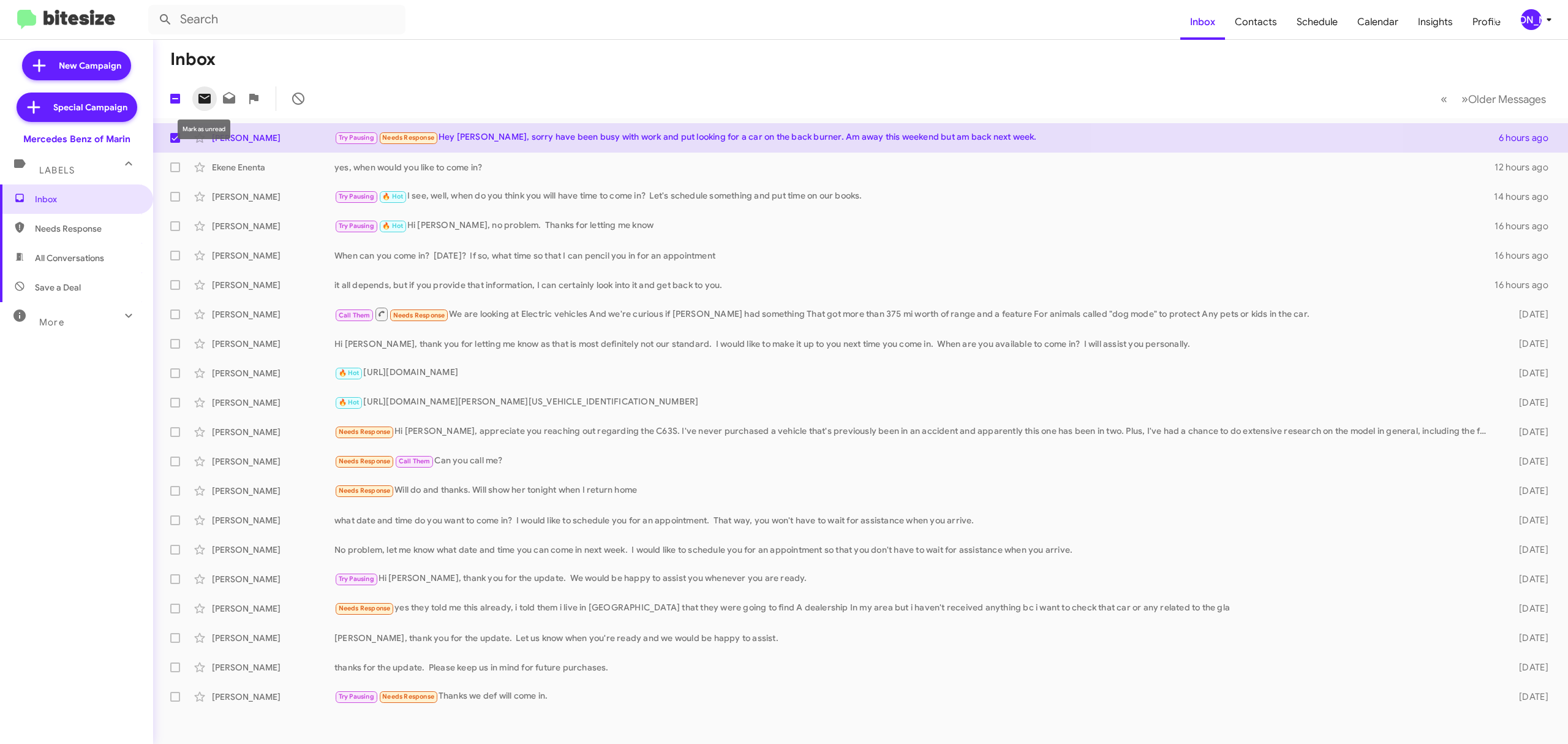
click at [207, 103] on icon at bounding box center [205, 98] width 13 height 9
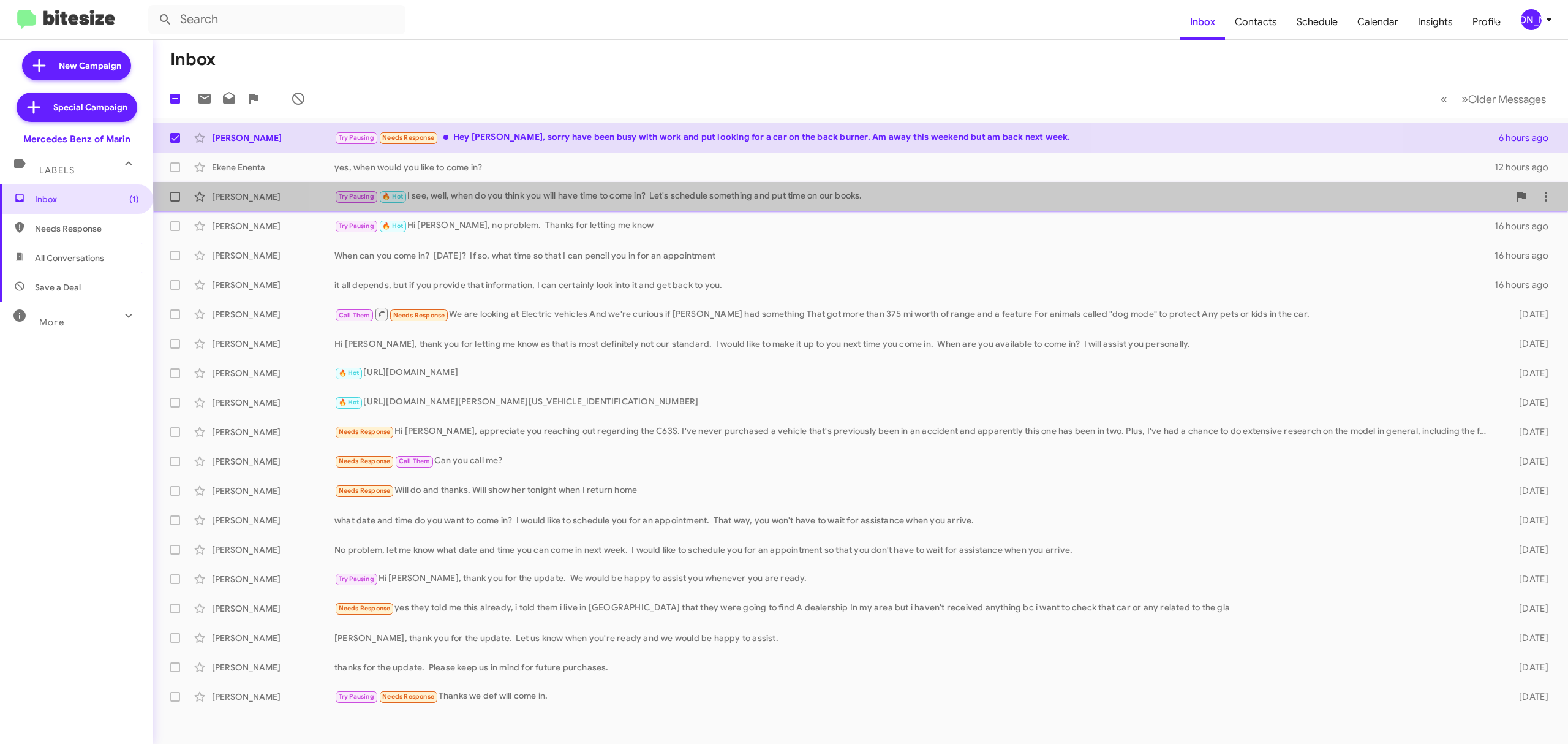
click at [1068, 189] on div "Dianna Cowden Try Pausing 🔥 Hot I see, well, when do you think you will have ti…" at bounding box center [860, 196] width 1395 height 24
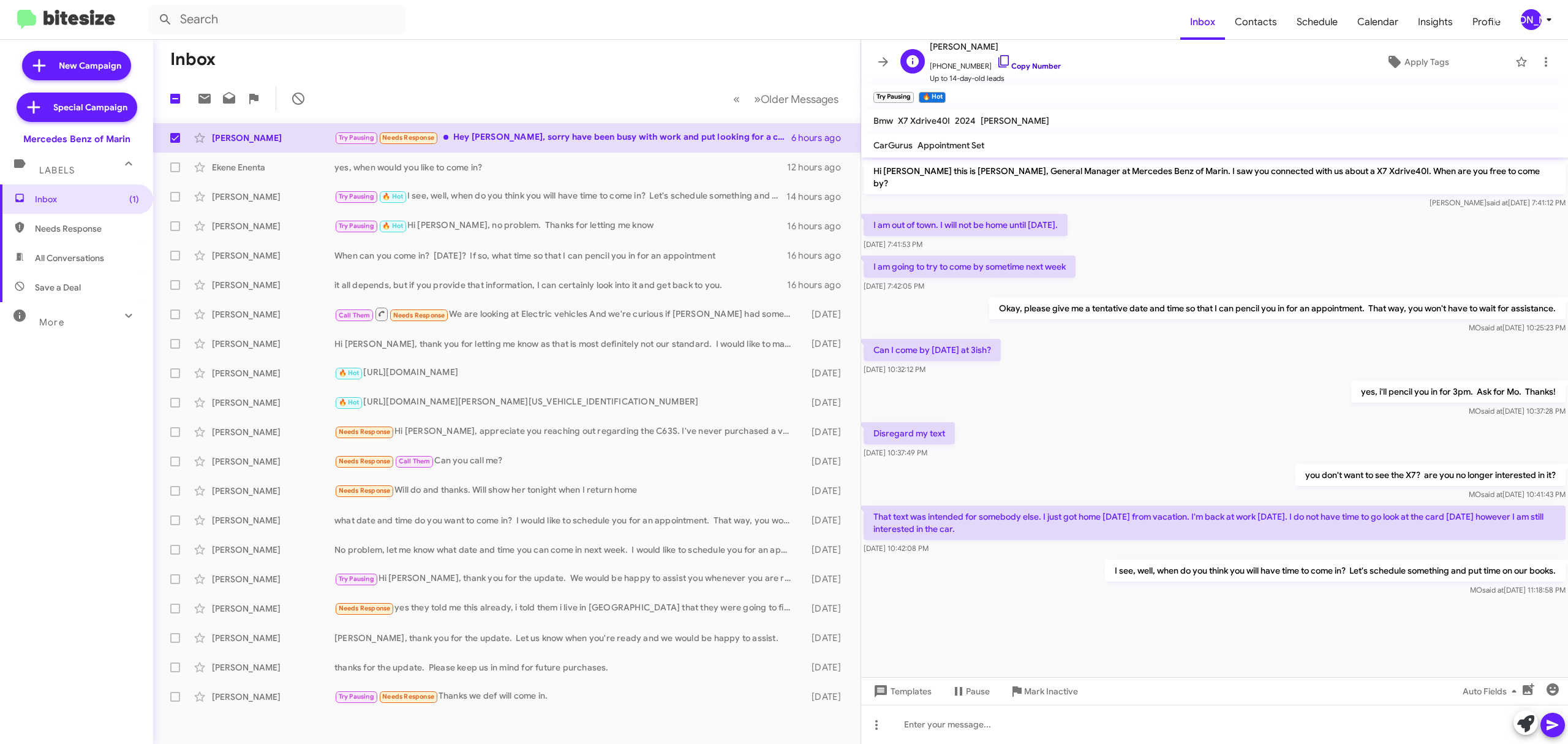
click at [1014, 68] on link "Copy Number" at bounding box center [1029, 66] width 64 height 9
click at [1537, 23] on div "[PERSON_NAME]" at bounding box center [1531, 20] width 21 height 21
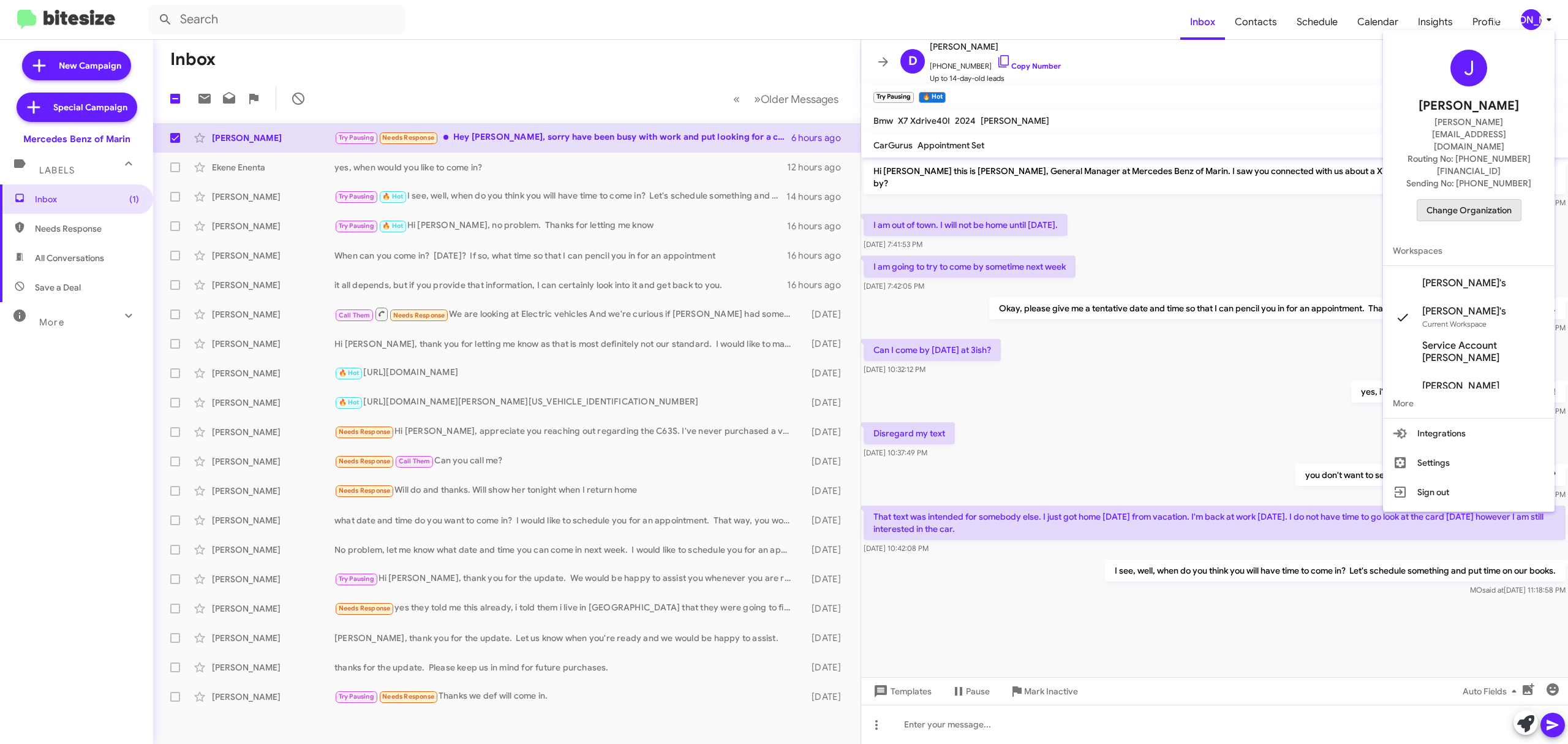
click at [1460, 200] on span "Change Organization" at bounding box center [1469, 210] width 85 height 21
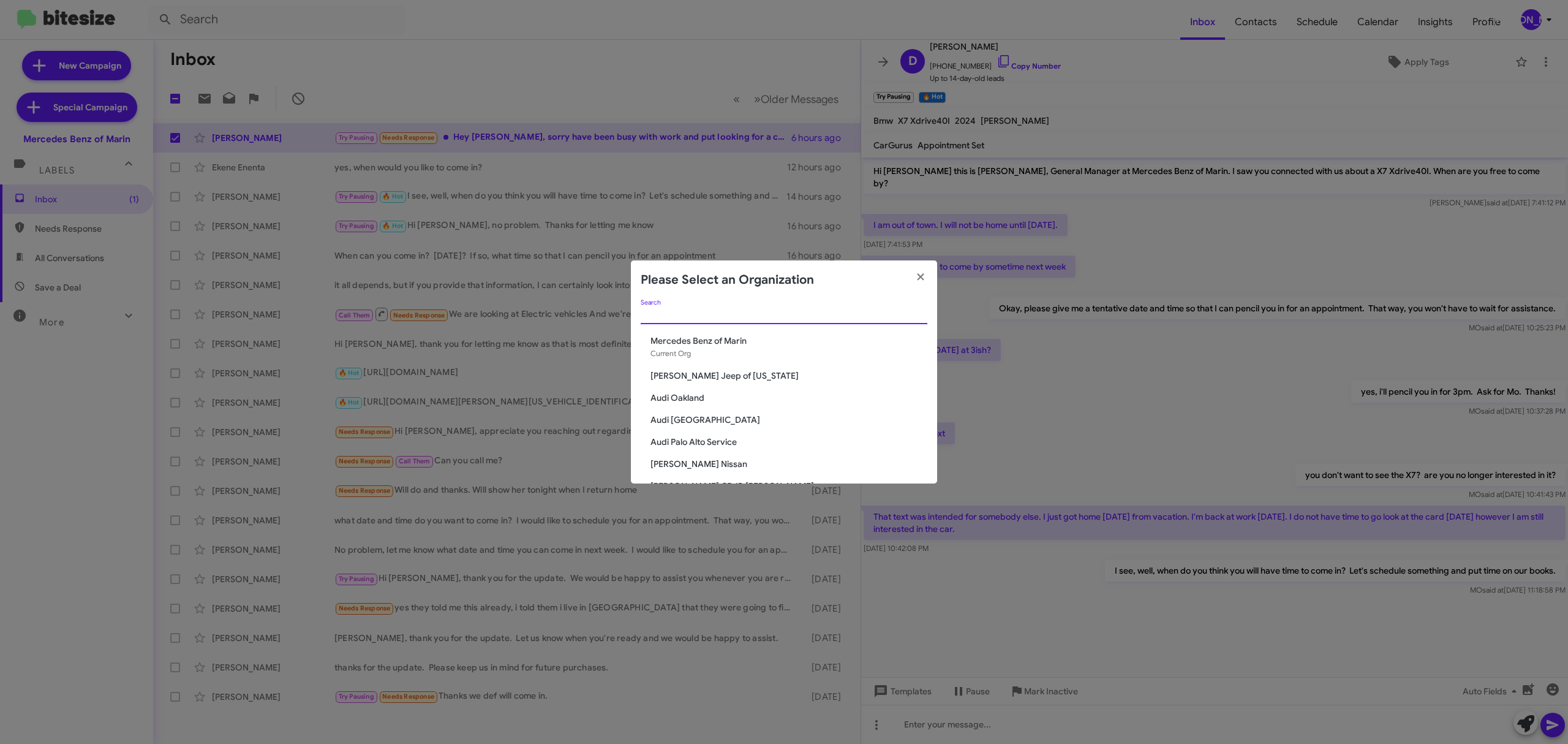
click at [777, 314] on input "Search" at bounding box center [784, 315] width 287 height 9
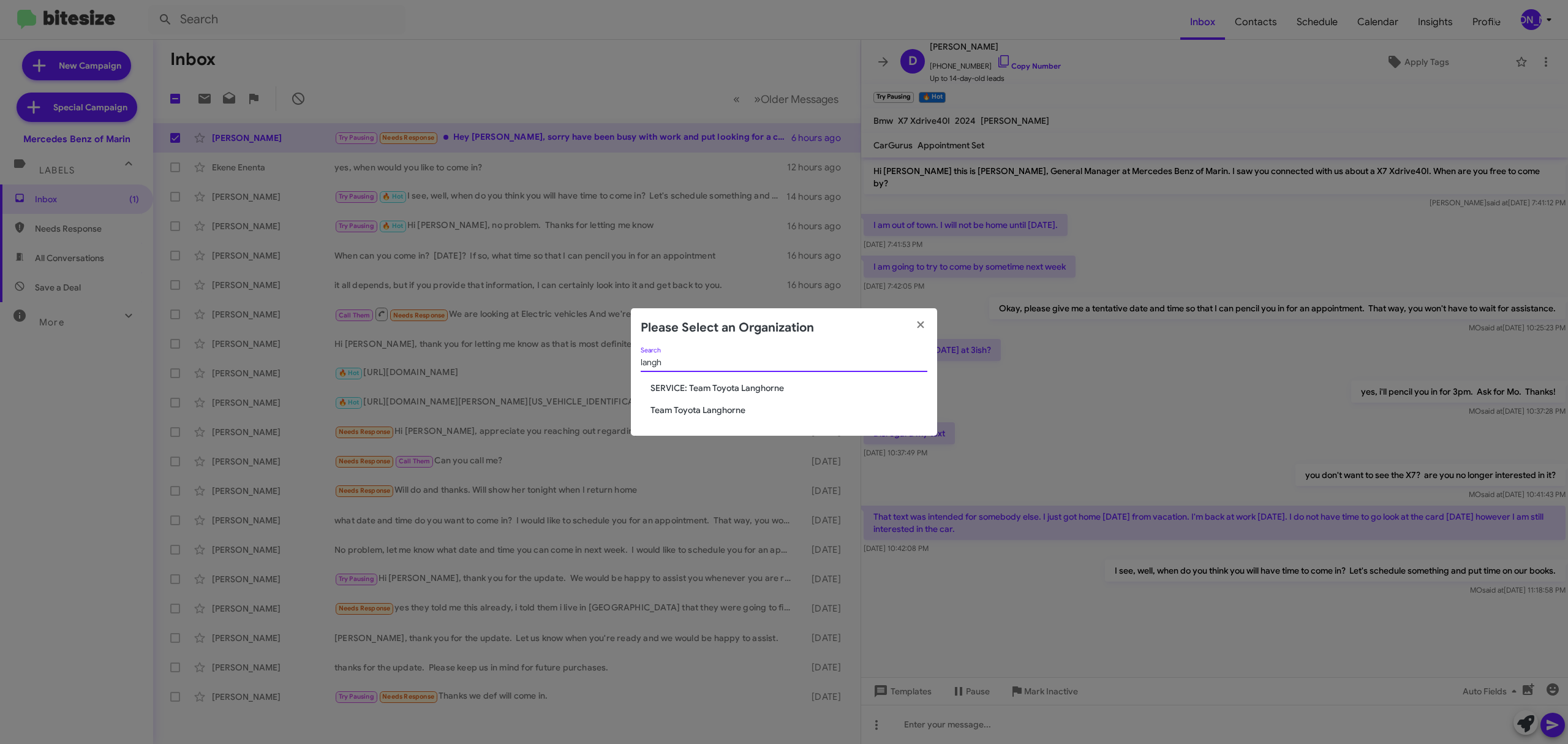
type input "langh"
click at [722, 413] on span "Team Toyota Langhorne" at bounding box center [788, 410] width 277 height 13
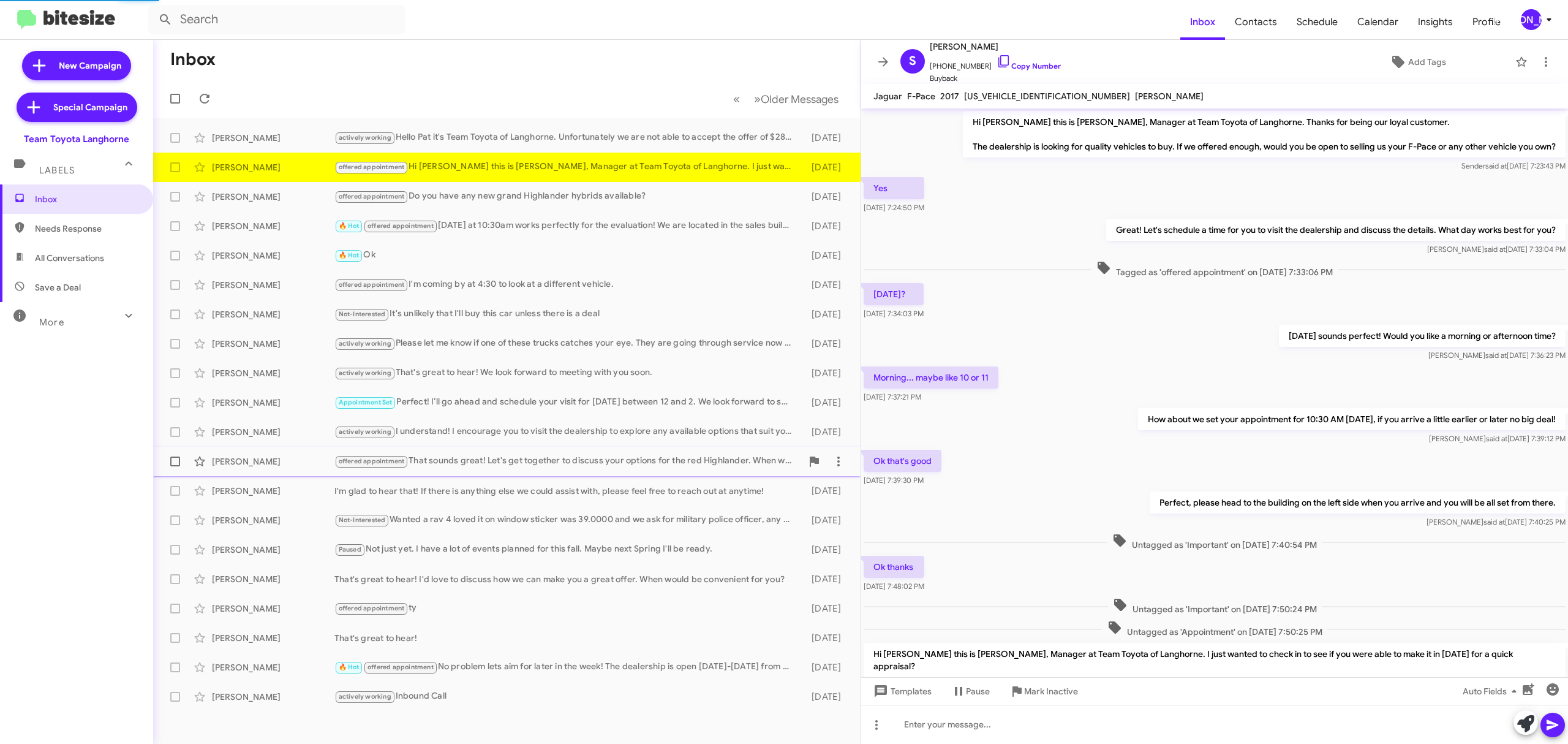
scroll to position [52, 0]
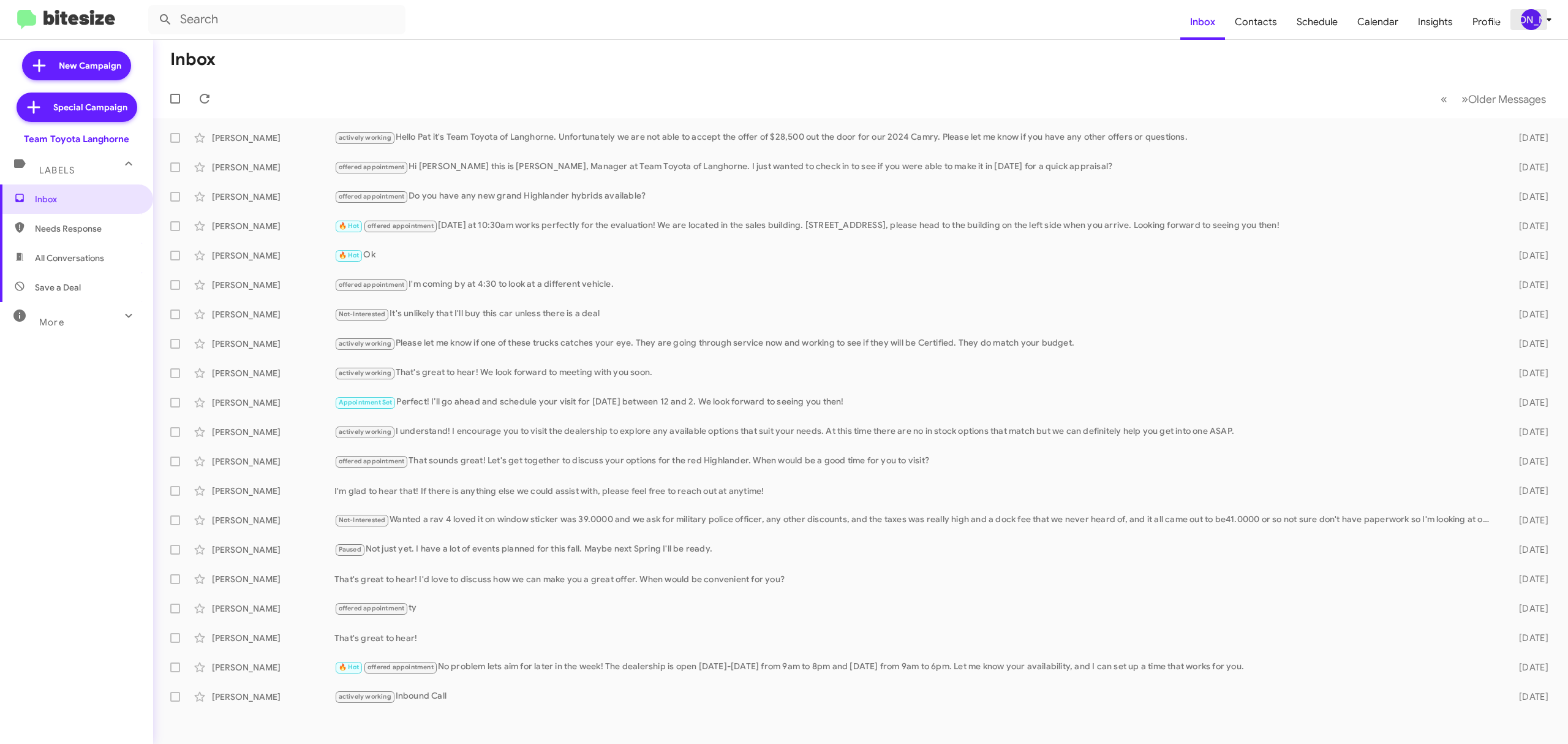
click at [1524, 17] on div "[PERSON_NAME]" at bounding box center [1531, 20] width 21 height 21
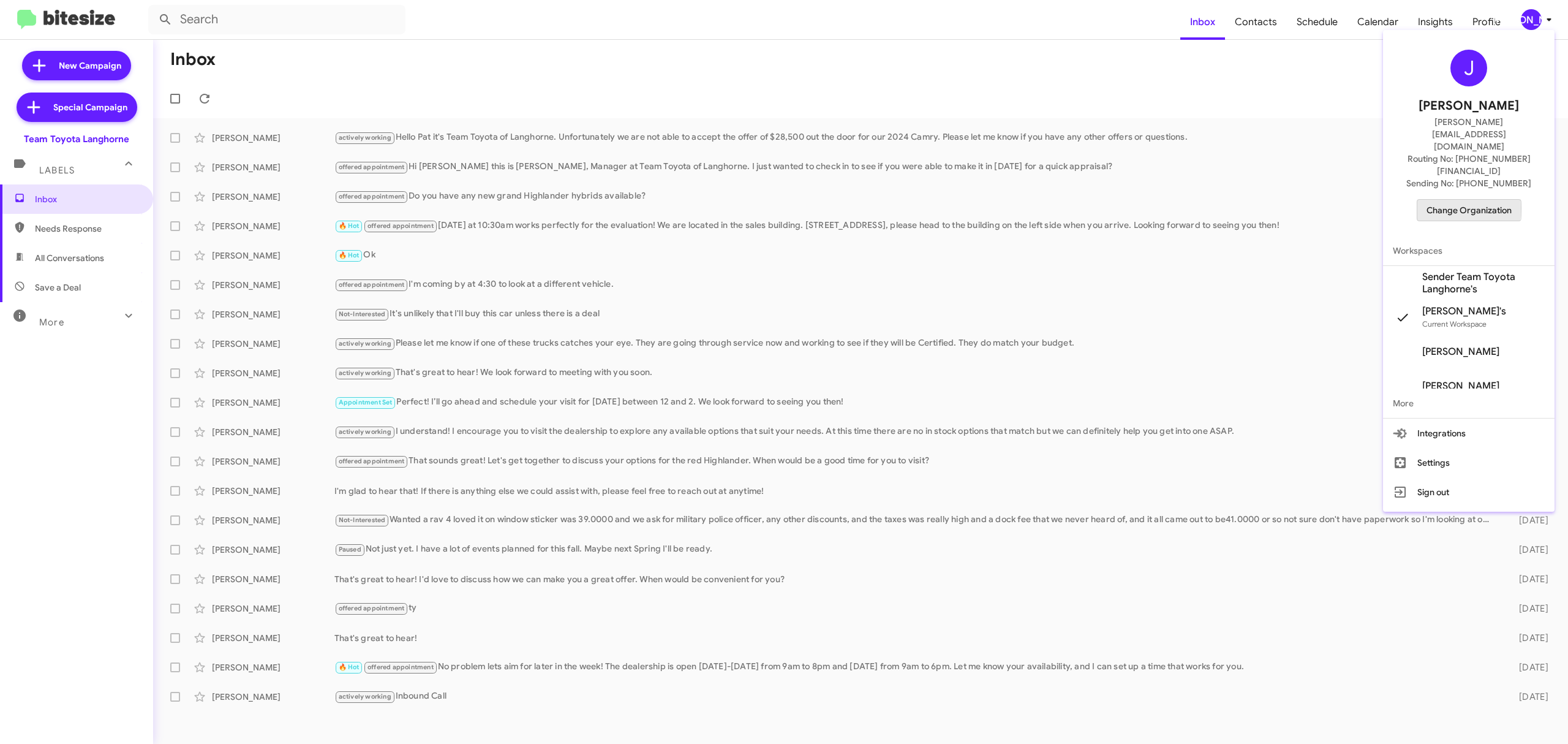
click at [1438, 200] on span "Change Organization" at bounding box center [1469, 210] width 85 height 21
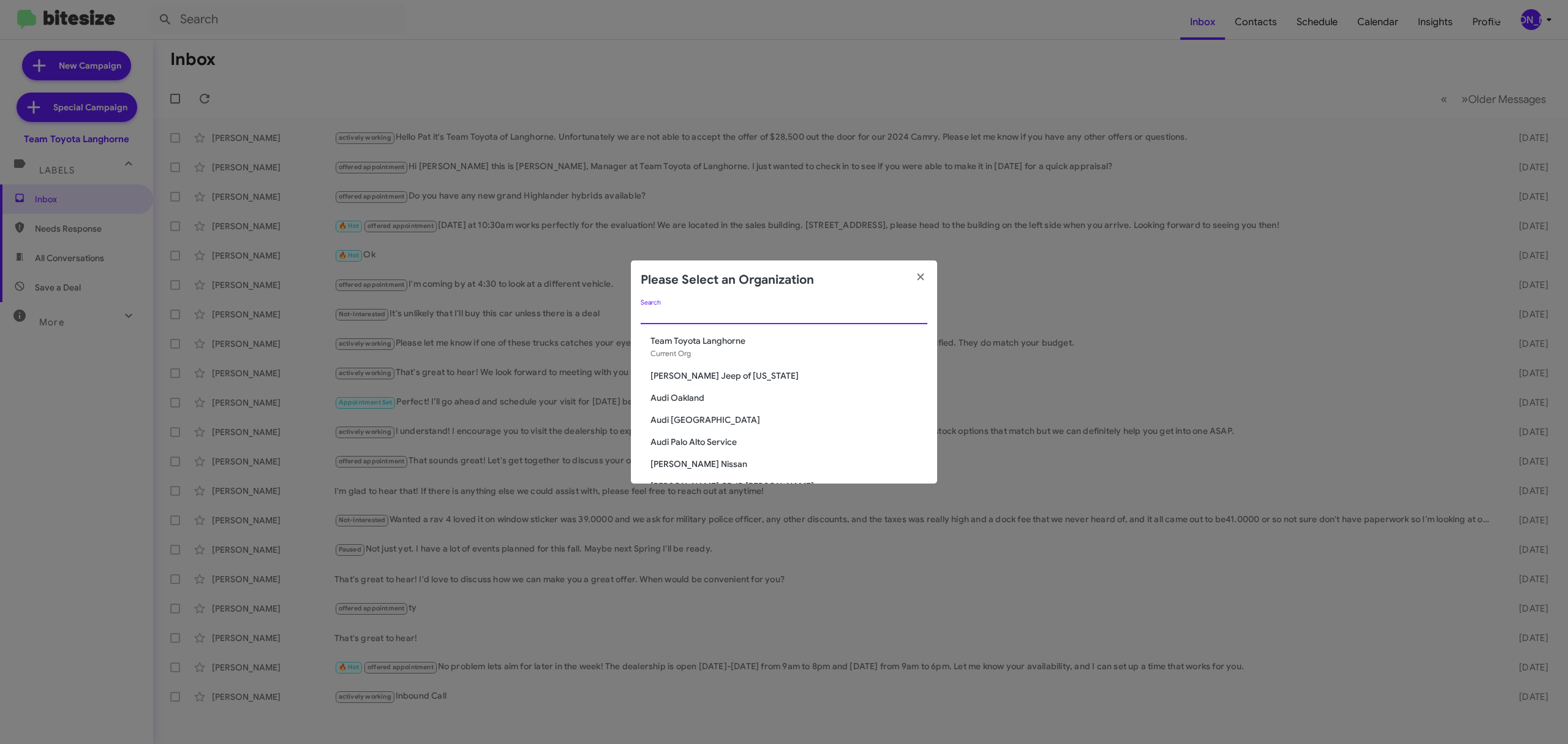
click at [859, 317] on input "Search" at bounding box center [784, 315] width 287 height 9
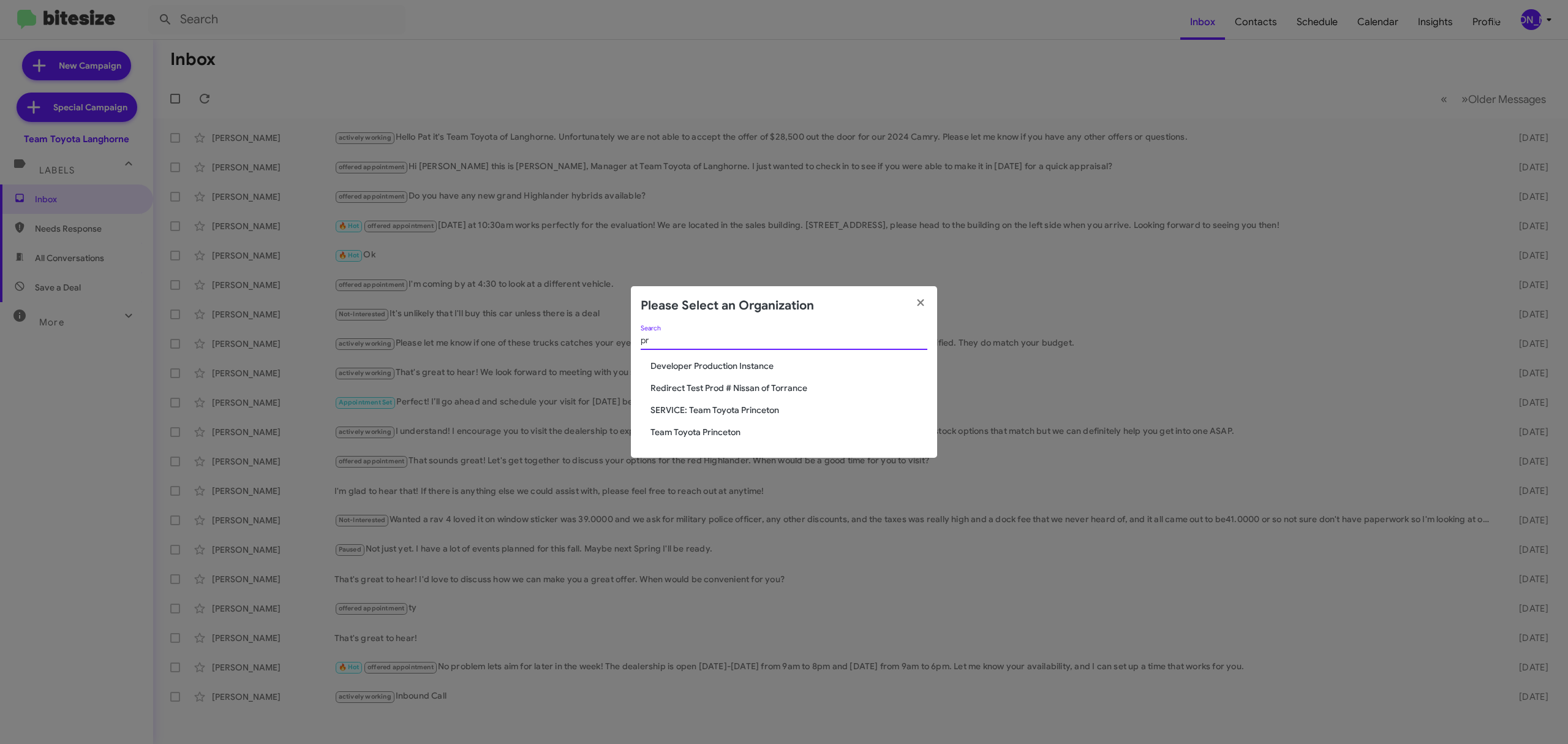
type input "pr"
click at [717, 438] on div "pr Search Developer Production Instance Redirect Test Prod # Nissan of Torrance…" at bounding box center [784, 391] width 306 height 133
click at [722, 431] on span "Team Toyota Princeton" at bounding box center [788, 432] width 277 height 13
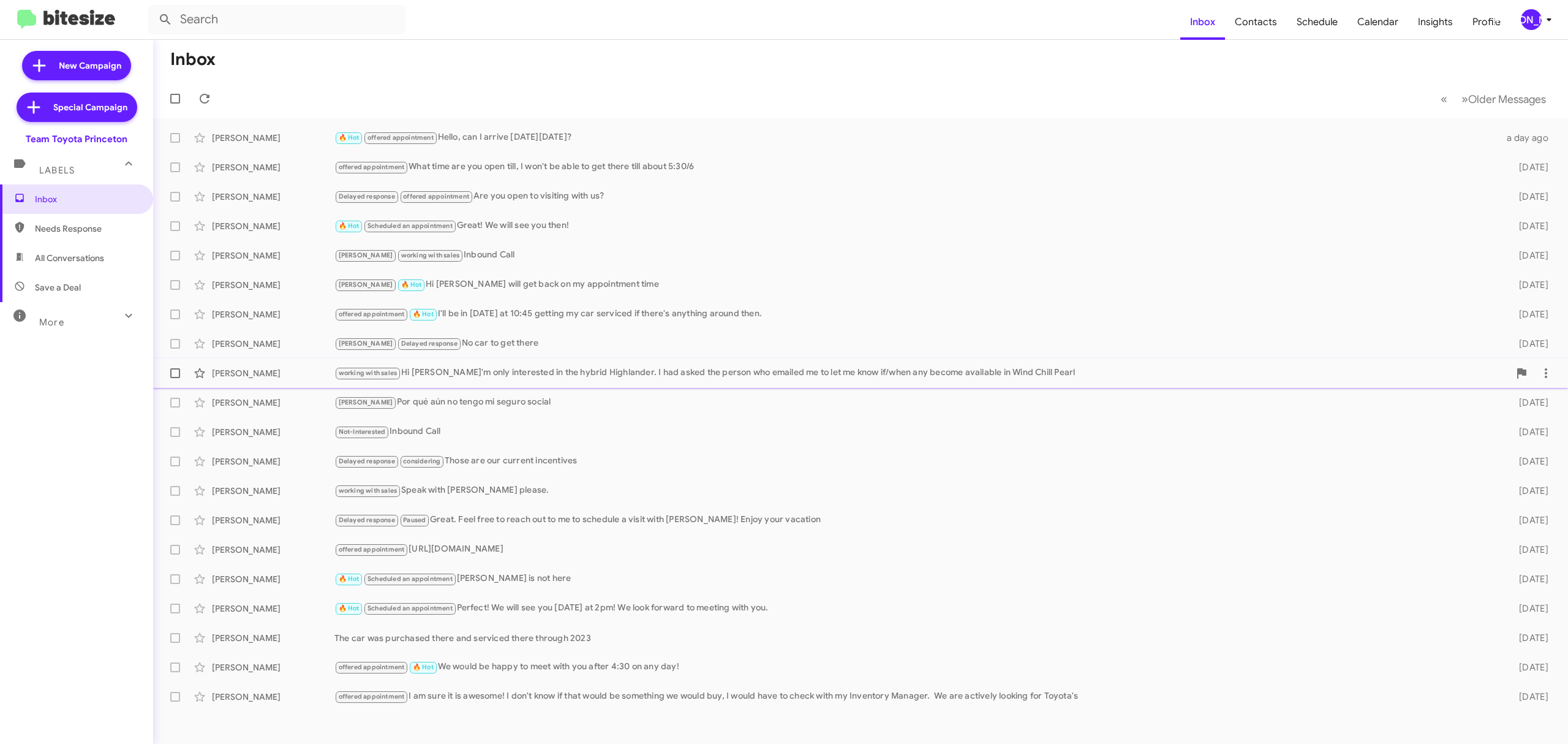
click at [246, 370] on div "Ciarra Martin" at bounding box center [273, 373] width 122 height 13
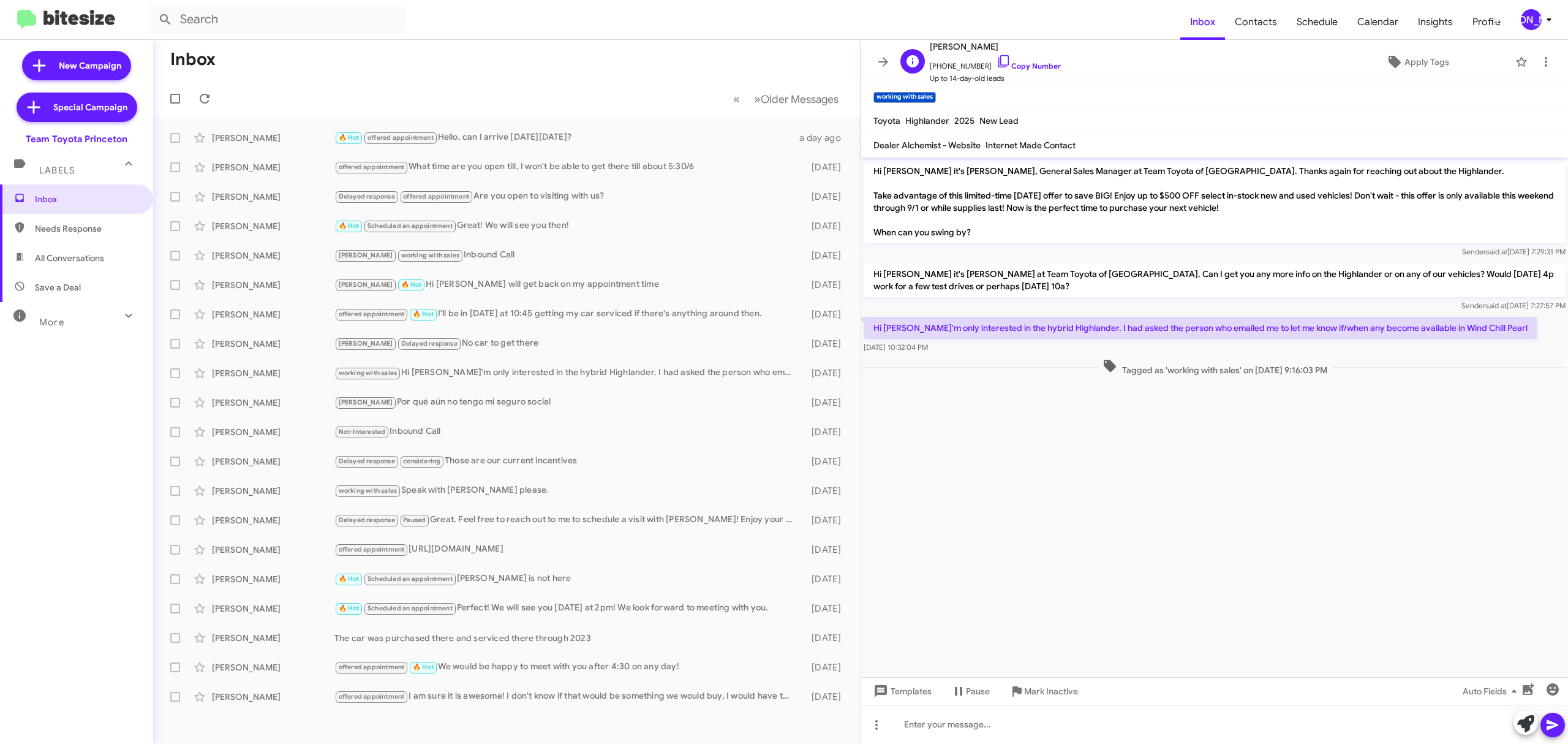
click at [1017, 60] on span "+18563577705 Copy Number" at bounding box center [995, 63] width 131 height 18
click at [1030, 57] on span "+18563577705 Copy Number" at bounding box center [995, 63] width 131 height 18
click at [897, 64] on div "C Ciarra Martin +18563577705 Copy Number Up to 14-day-old leads" at bounding box center [978, 62] width 166 height 46
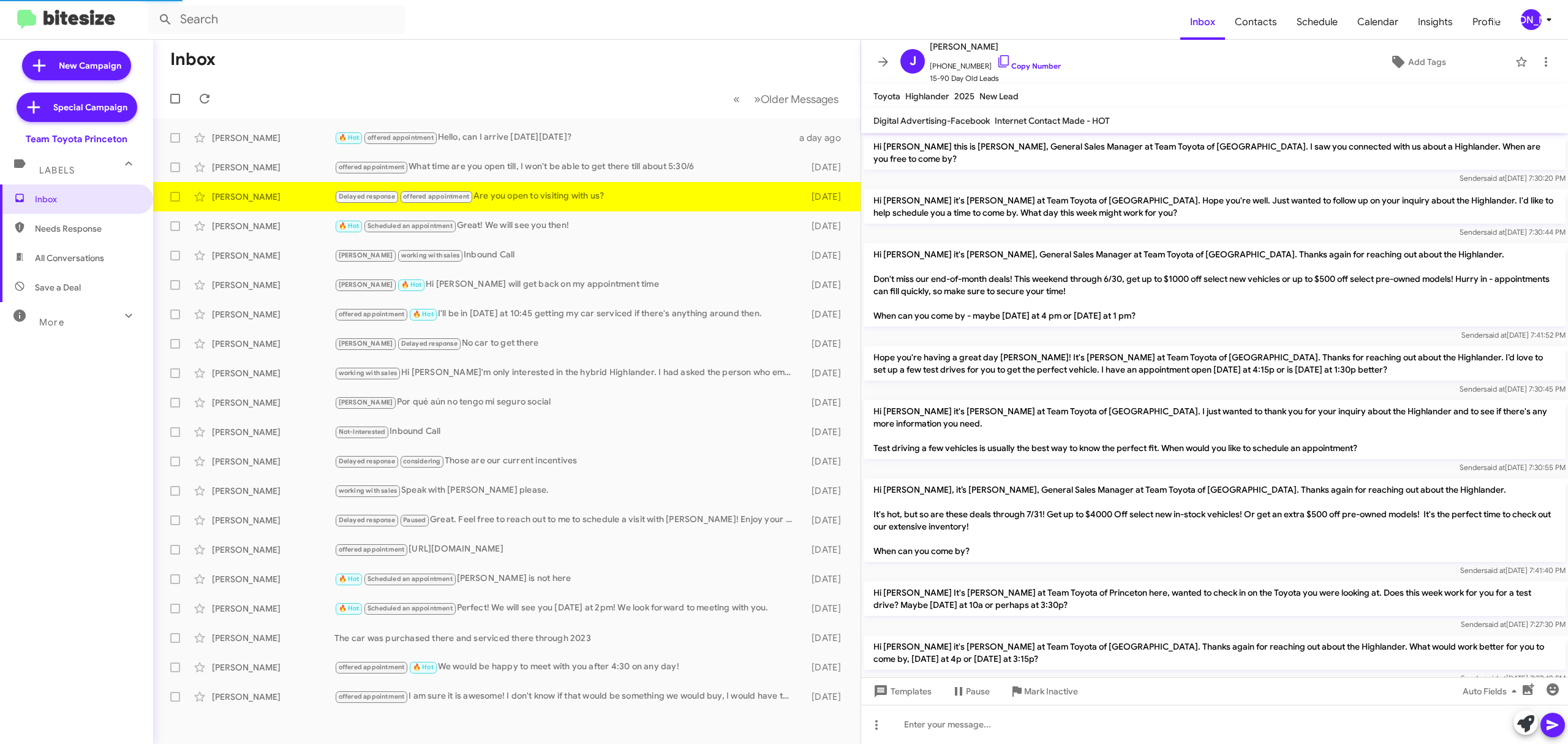
scroll to position [518, 0]
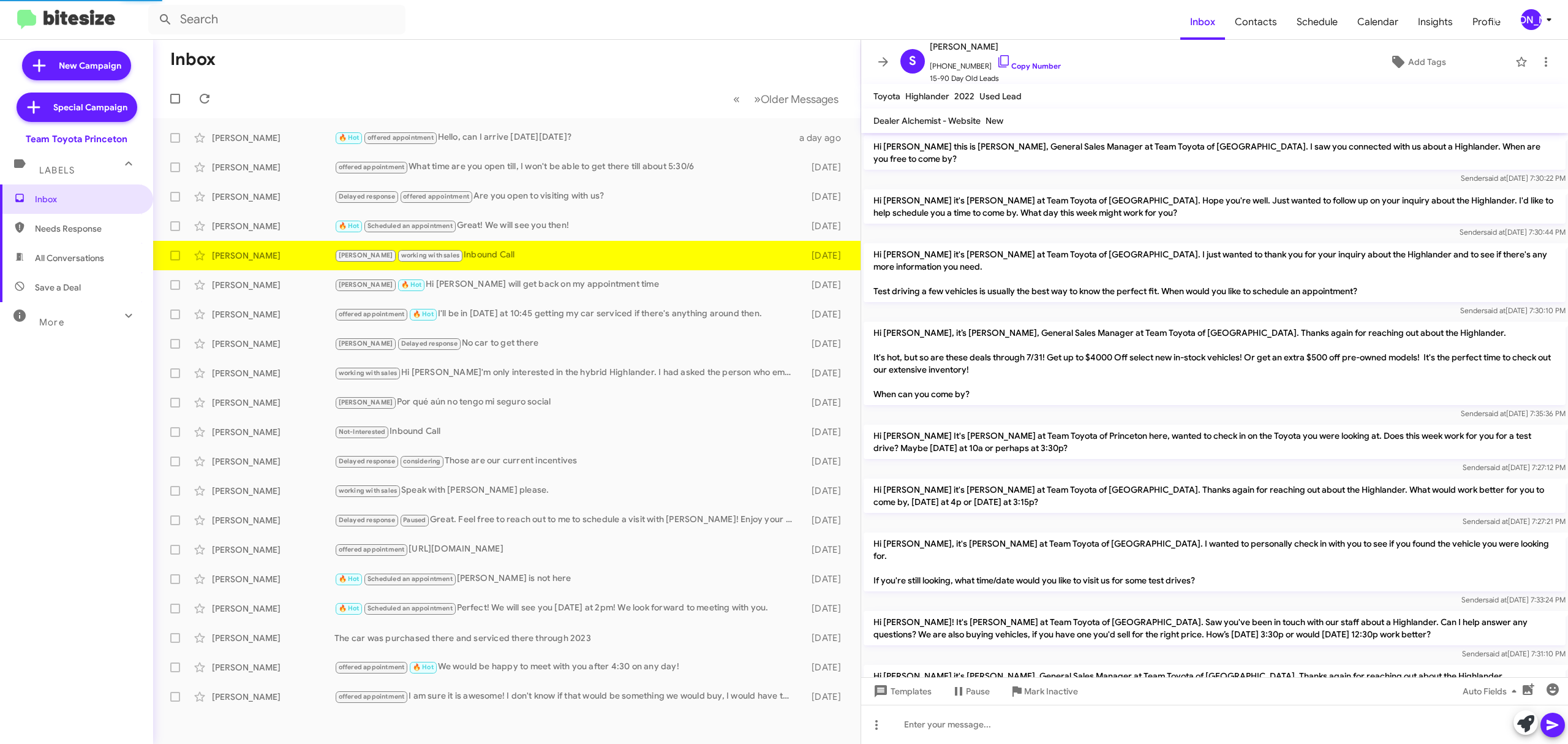
scroll to position [277, 0]
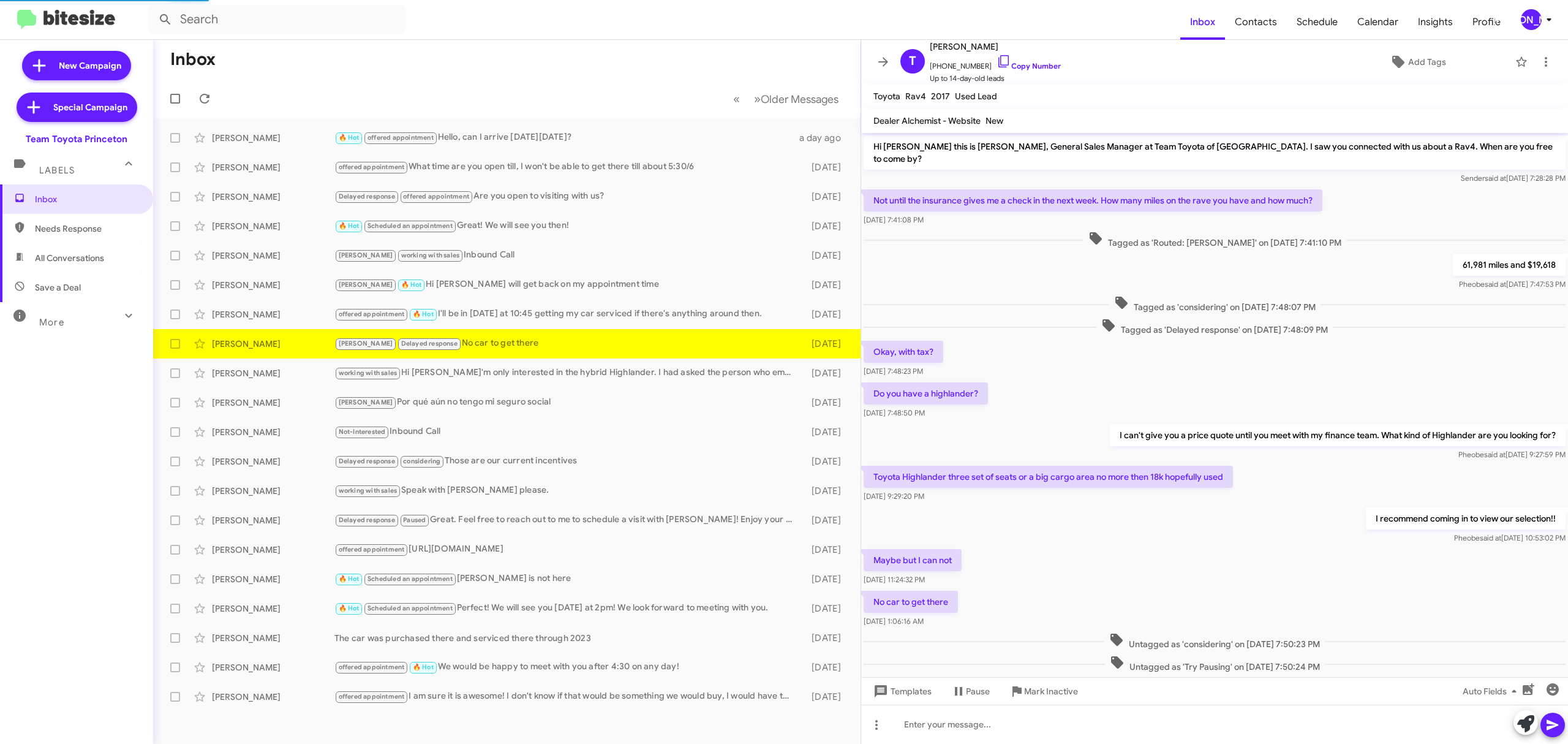
scroll to position [32, 0]
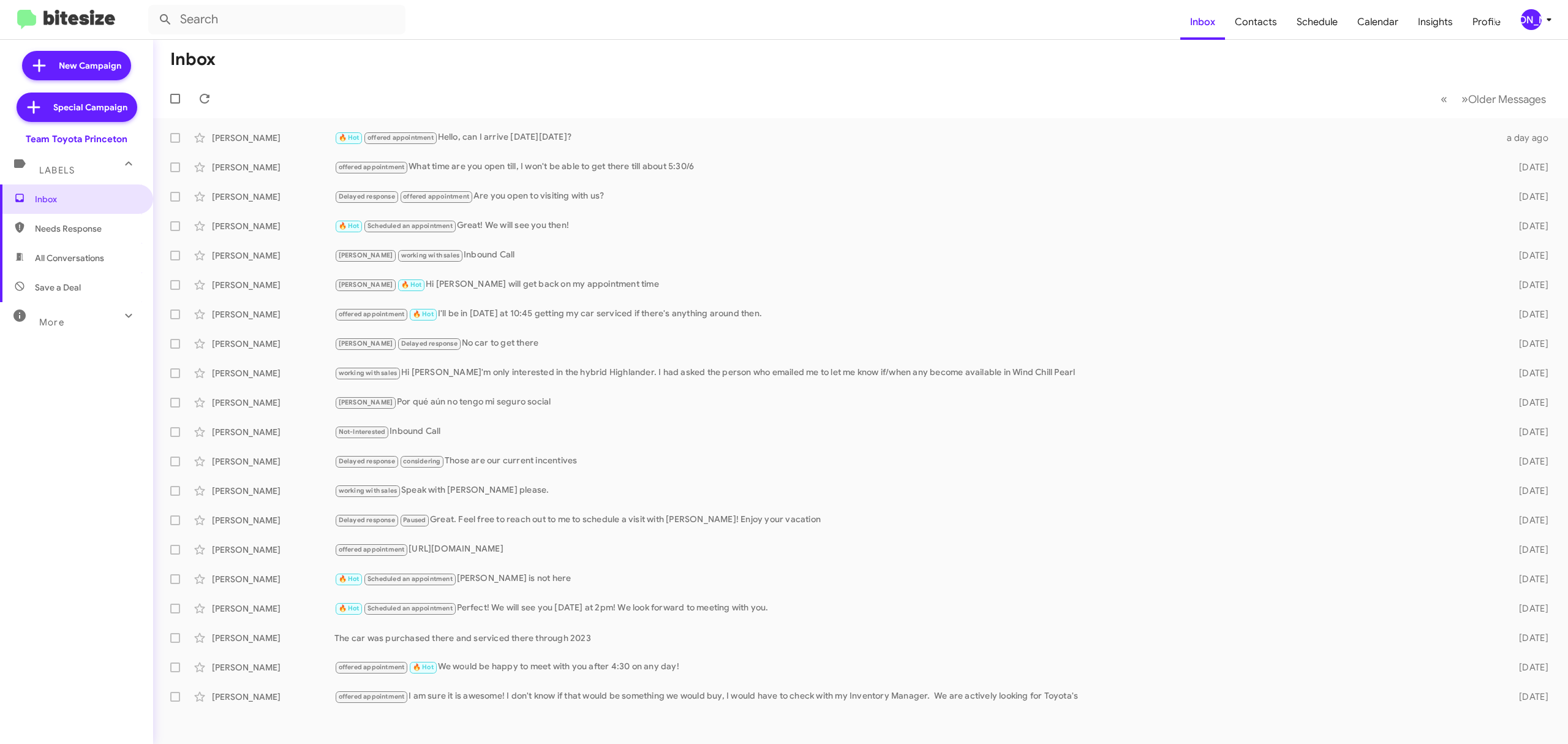
click at [1533, 8] on mat-toolbar "Inbox Contacts Schedule Calendar Insights Profile JA" at bounding box center [784, 20] width 1568 height 39
click at [1532, 15] on div "[PERSON_NAME]" at bounding box center [1531, 20] width 21 height 21
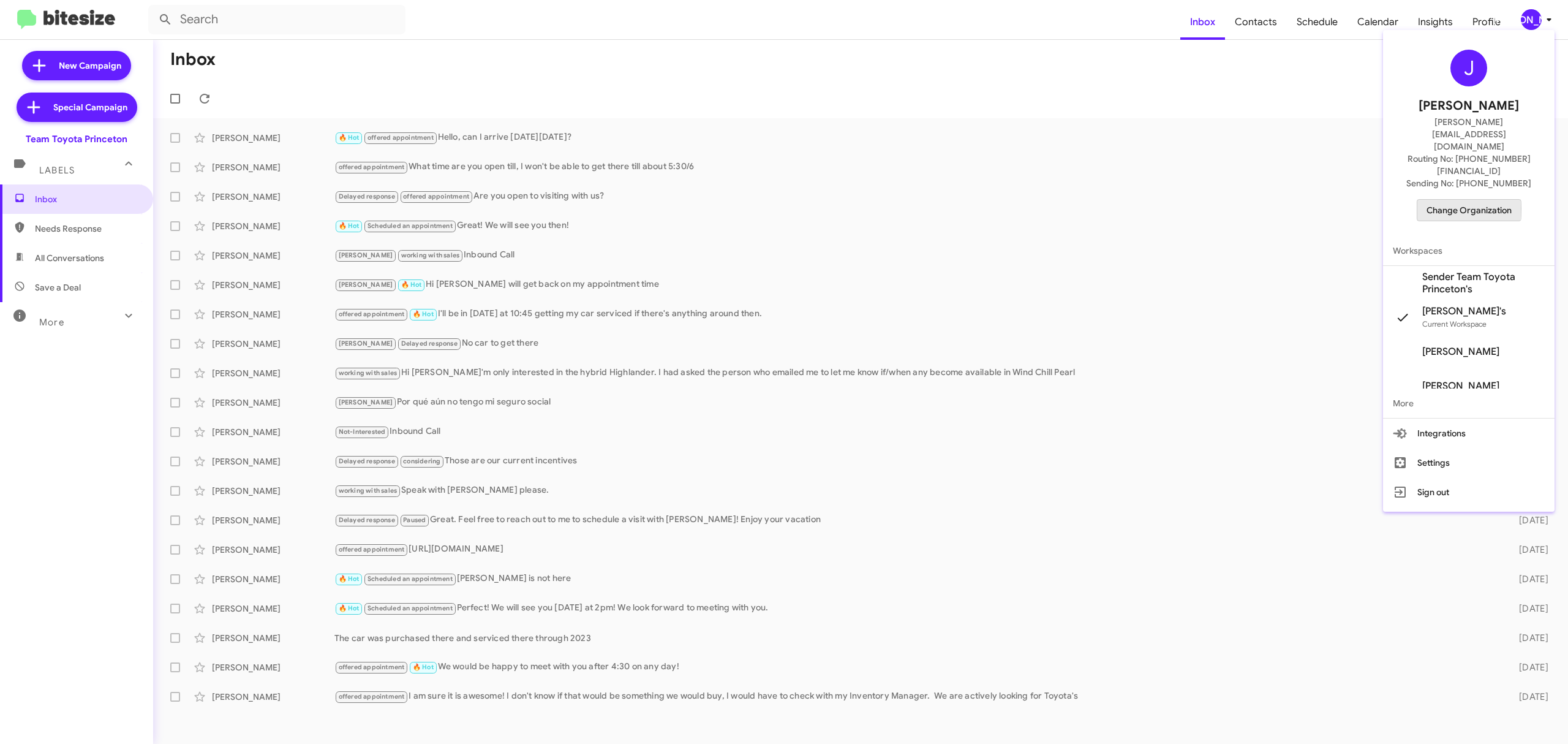
click at [1443, 200] on span "Change Organization" at bounding box center [1469, 210] width 85 height 21
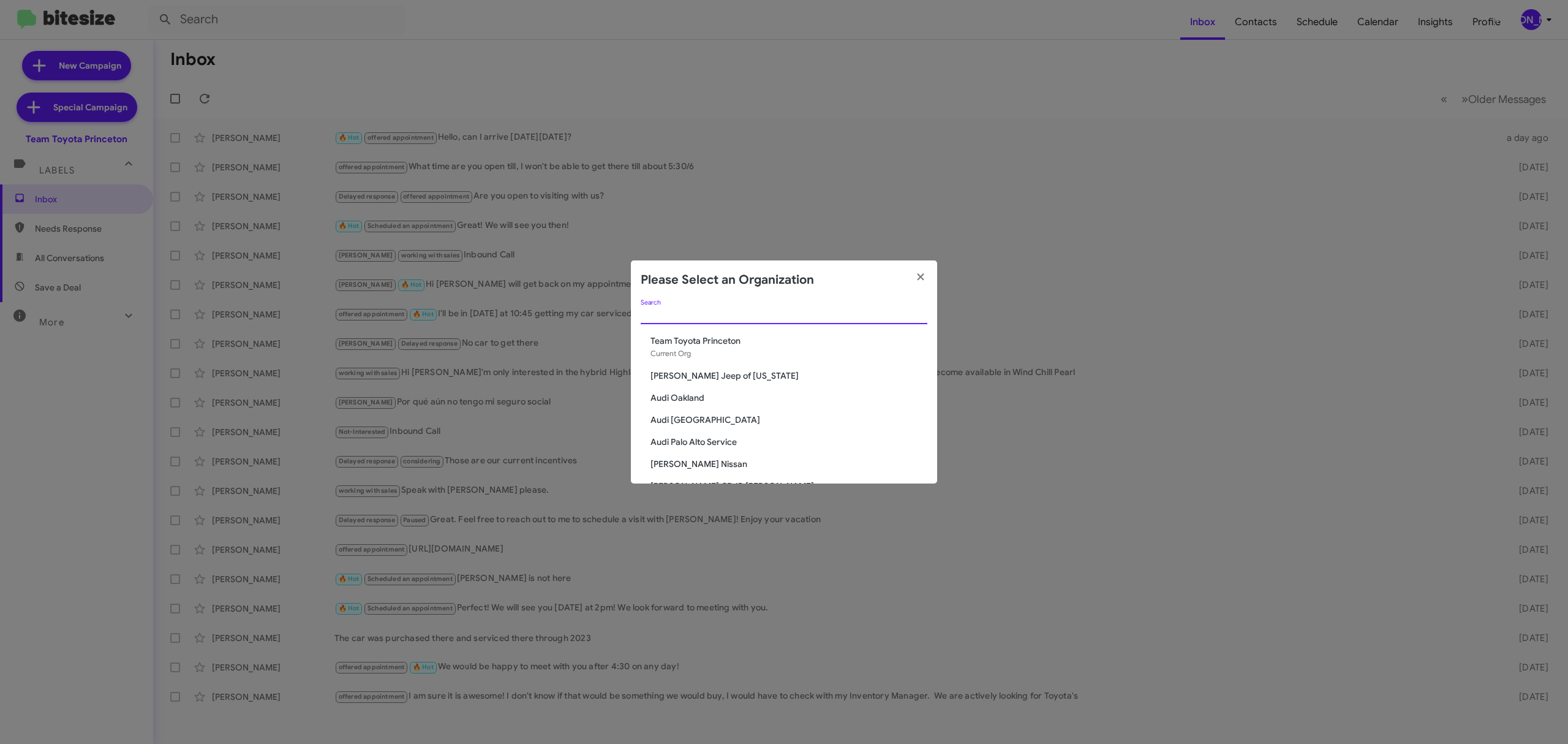
click at [782, 319] on input "Search" at bounding box center [784, 315] width 287 height 9
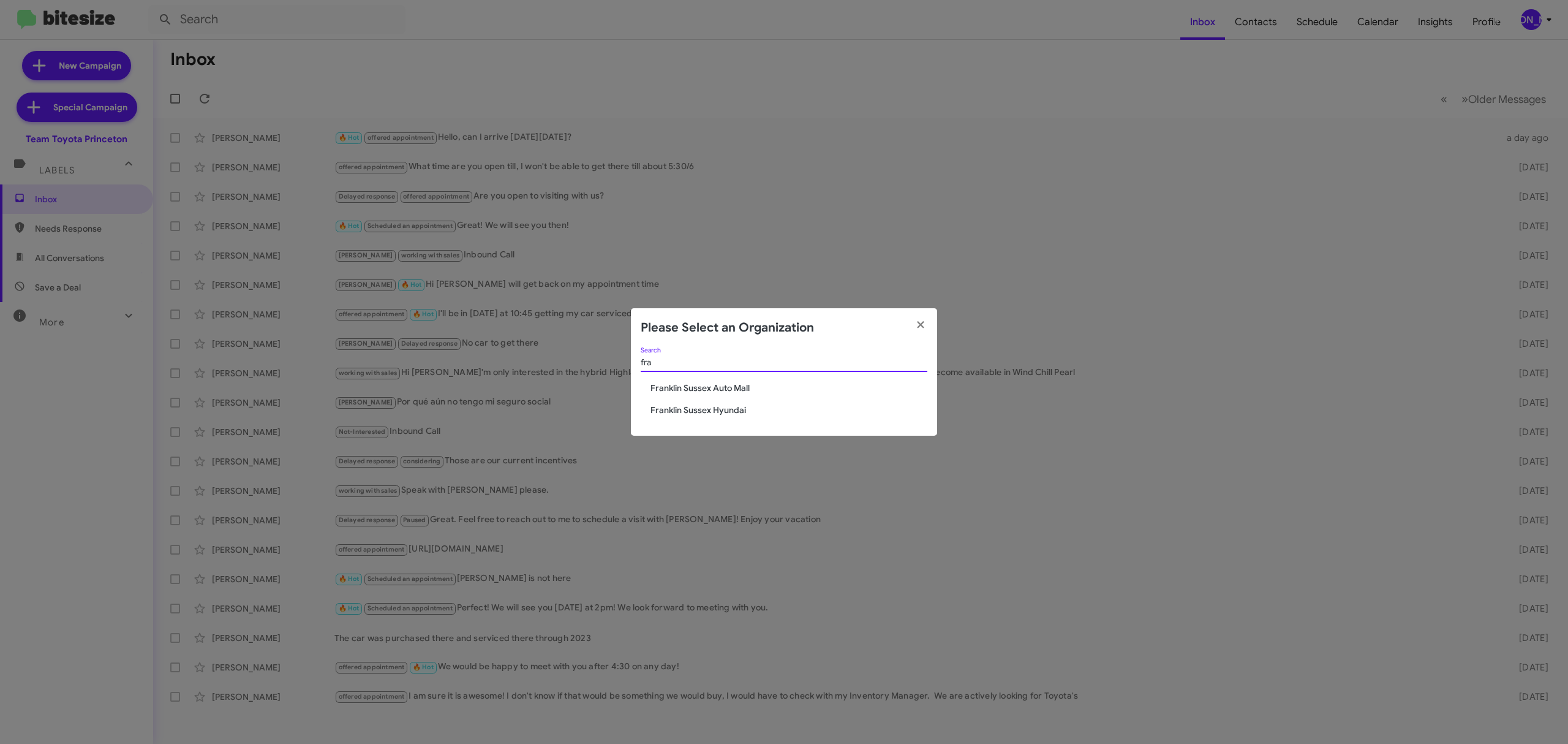
type input "fra"
click at [731, 390] on span "Franklin Sussex Auto Mall" at bounding box center [788, 388] width 277 height 13
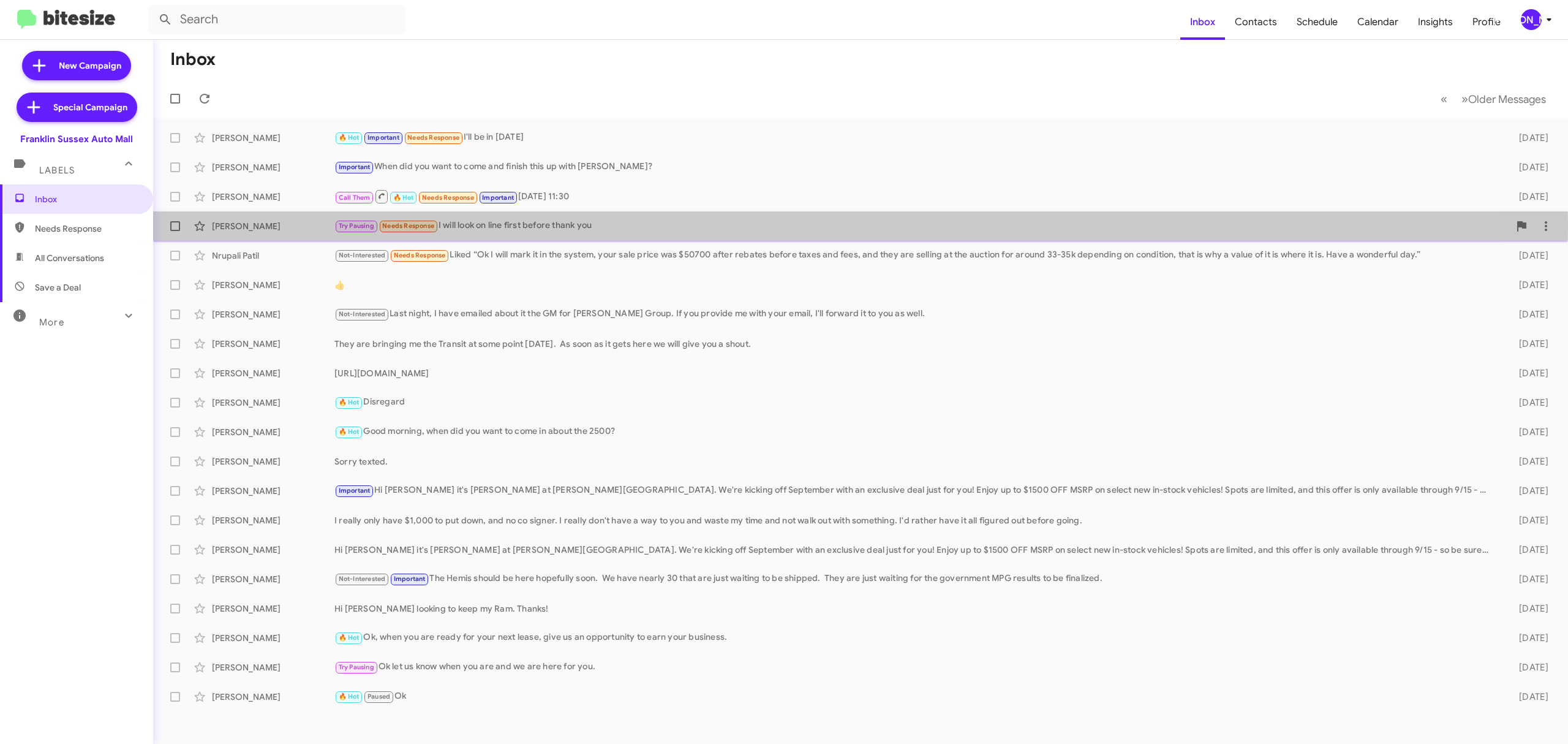
click at [289, 229] on div "[PERSON_NAME]" at bounding box center [273, 226] width 122 height 13
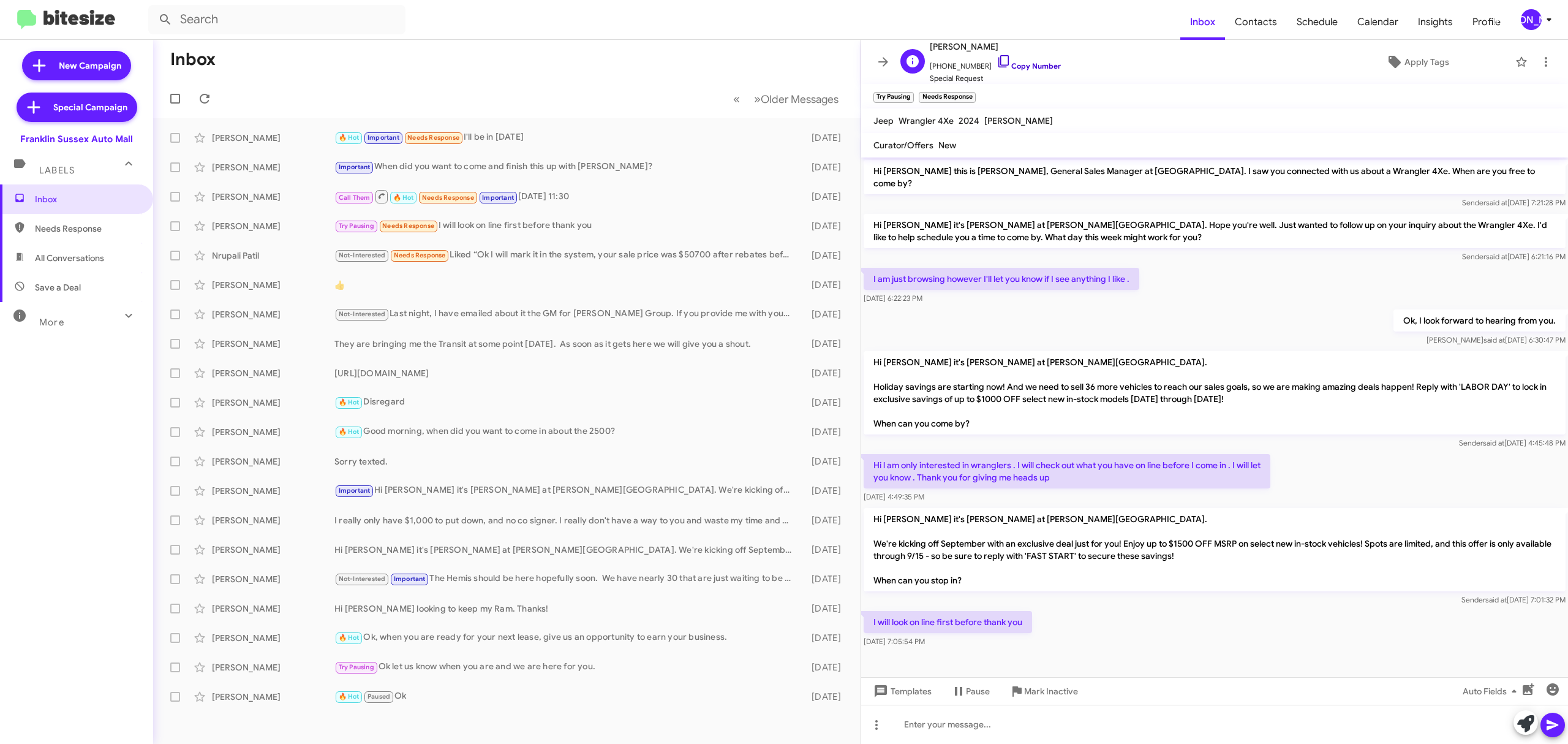
click at [1022, 68] on link "Copy Number" at bounding box center [1029, 66] width 64 height 9
